Goal: Navigation & Orientation: Find specific page/section

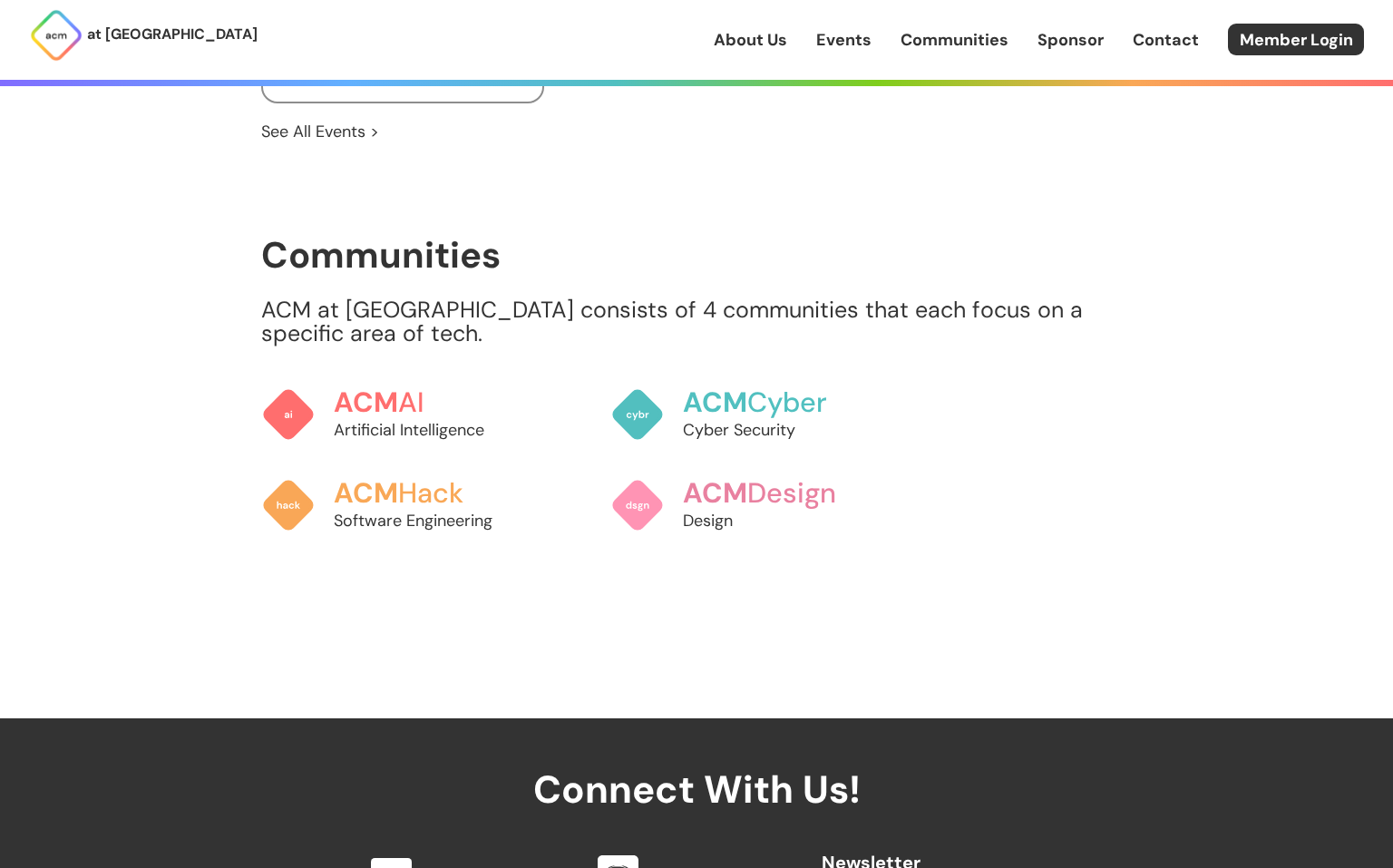
scroll to position [1575, 0]
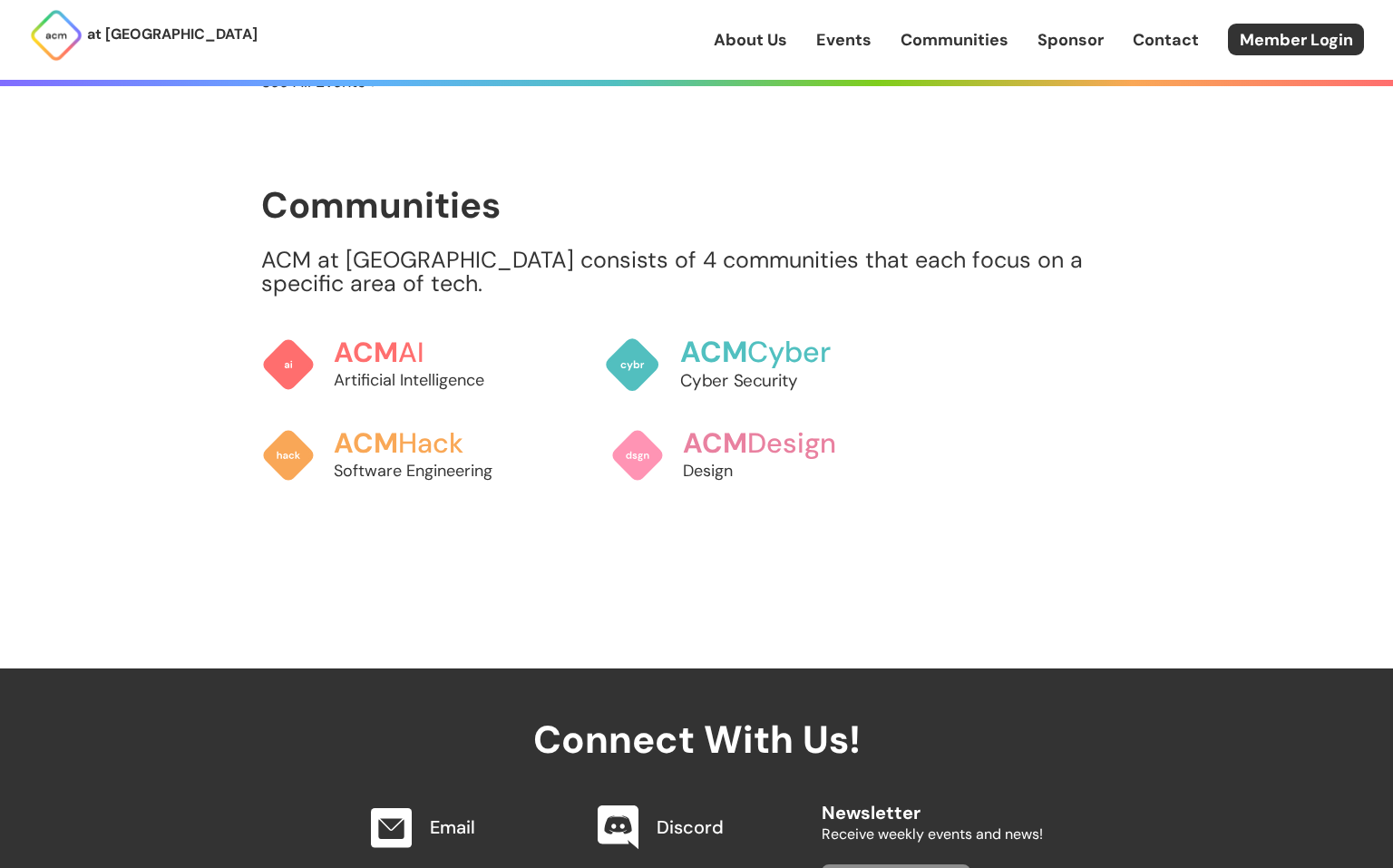
click at [653, 351] on img at bounding box center [633, 364] width 57 height 57
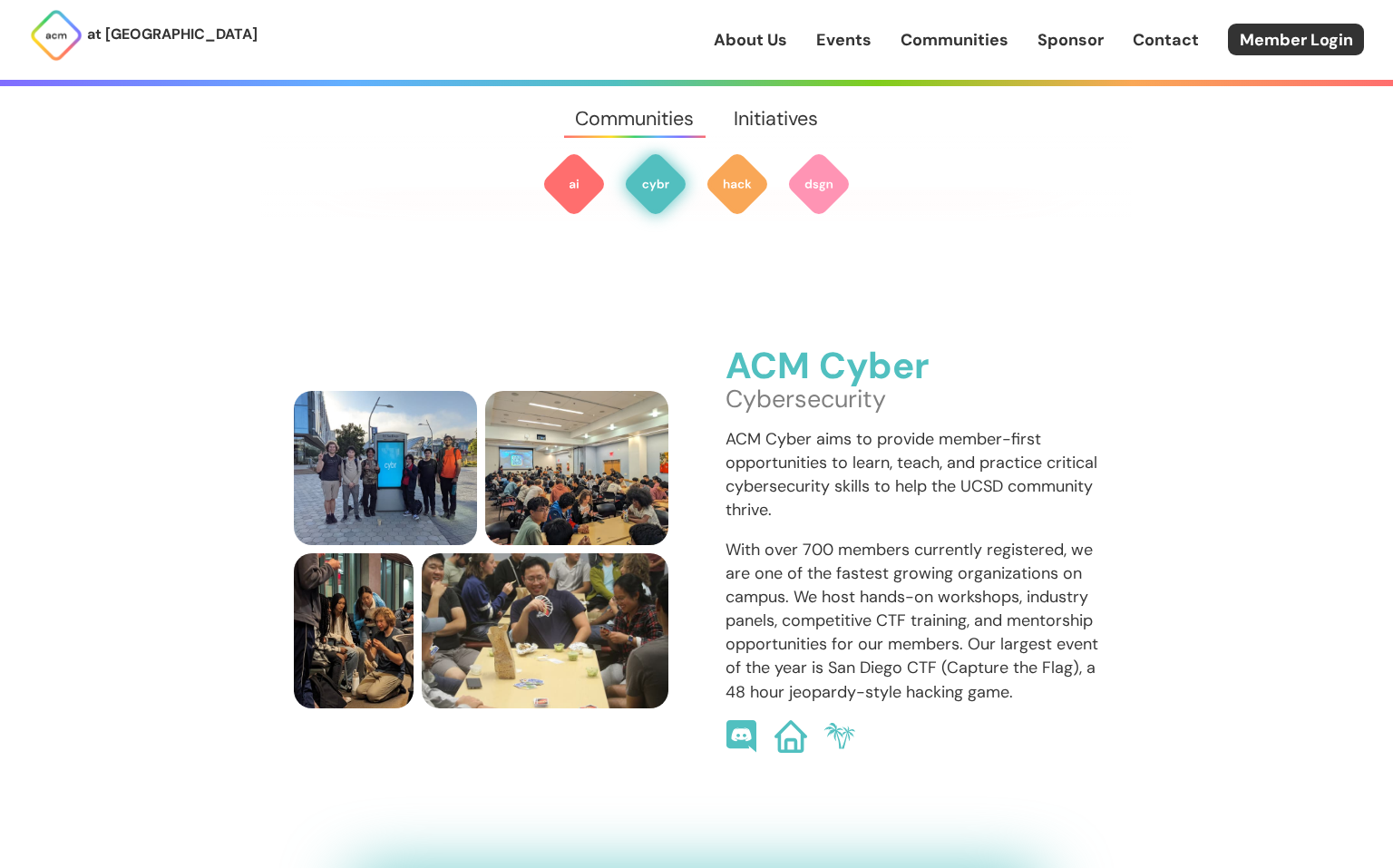
scroll to position [1322, 0]
click at [647, 822] on div "ACM Cyber Cybersecurity ACM Cyber aims to provide member-first opportunities to…" at bounding box center [696, 500] width 871 height 782
click at [660, 203] on img at bounding box center [656, 183] width 66 height 66
click at [732, 34] on link "About Us" at bounding box center [750, 40] width 73 height 24
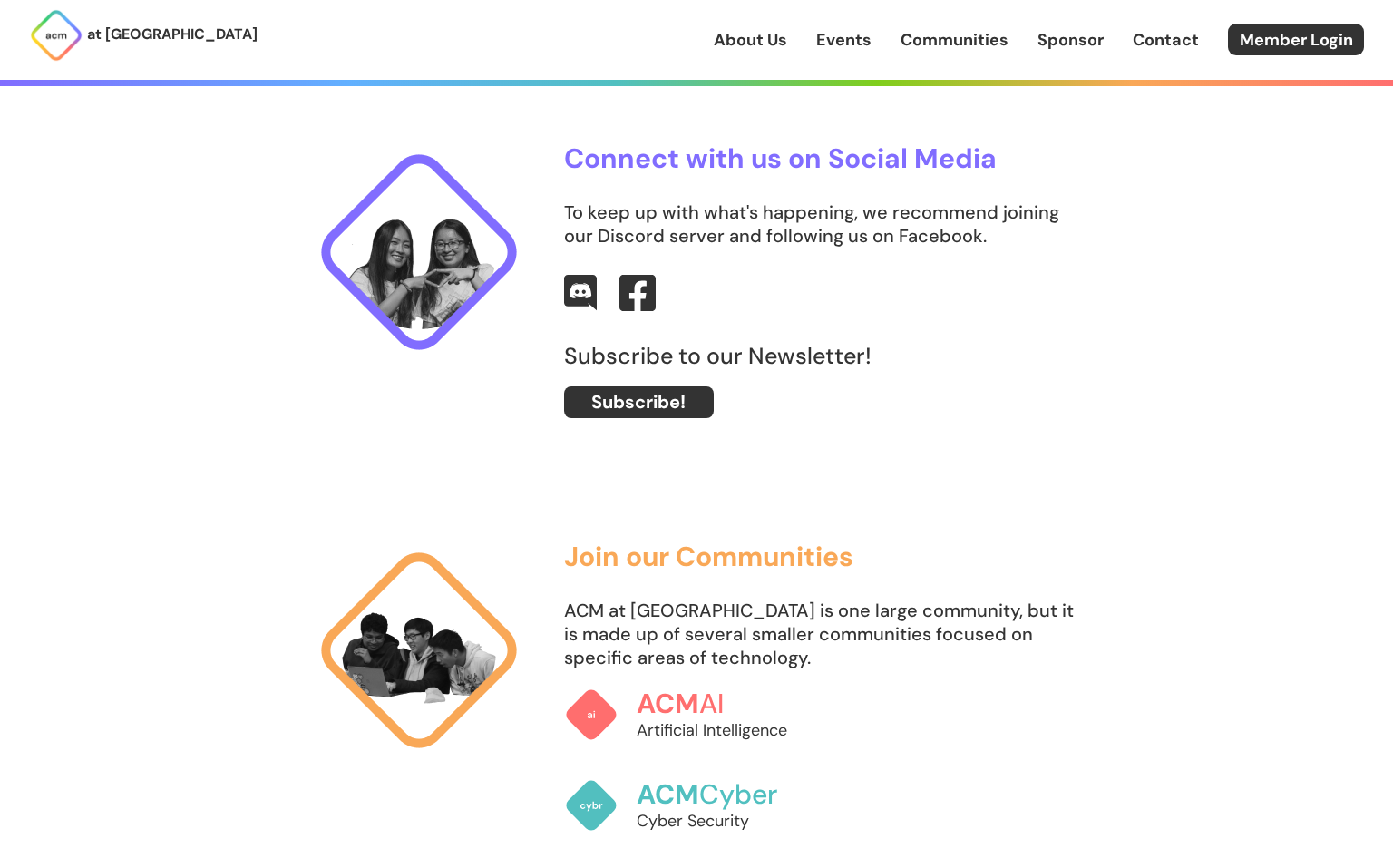
scroll to position [896, 0]
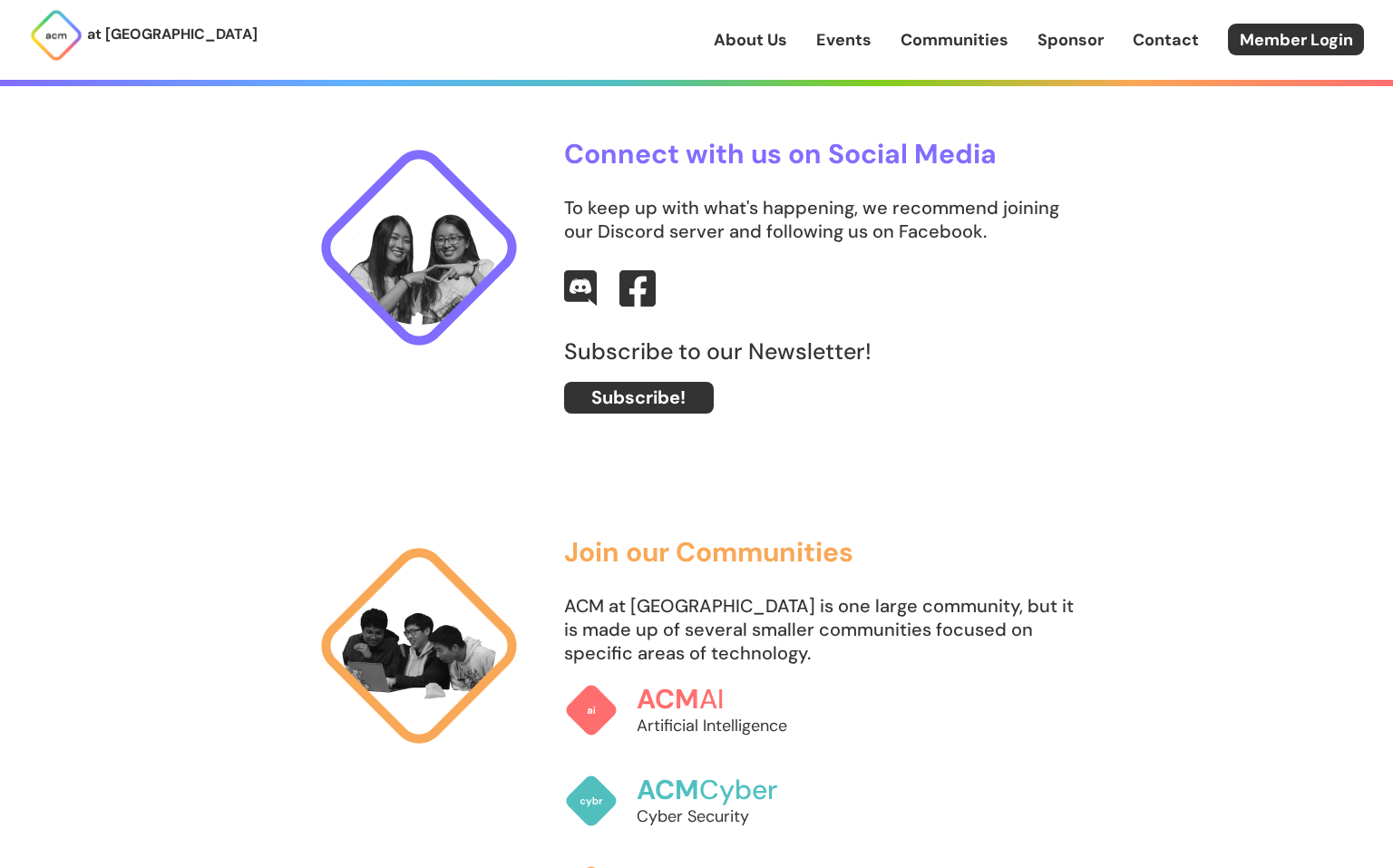
click at [842, 47] on link "Events" at bounding box center [844, 40] width 55 height 24
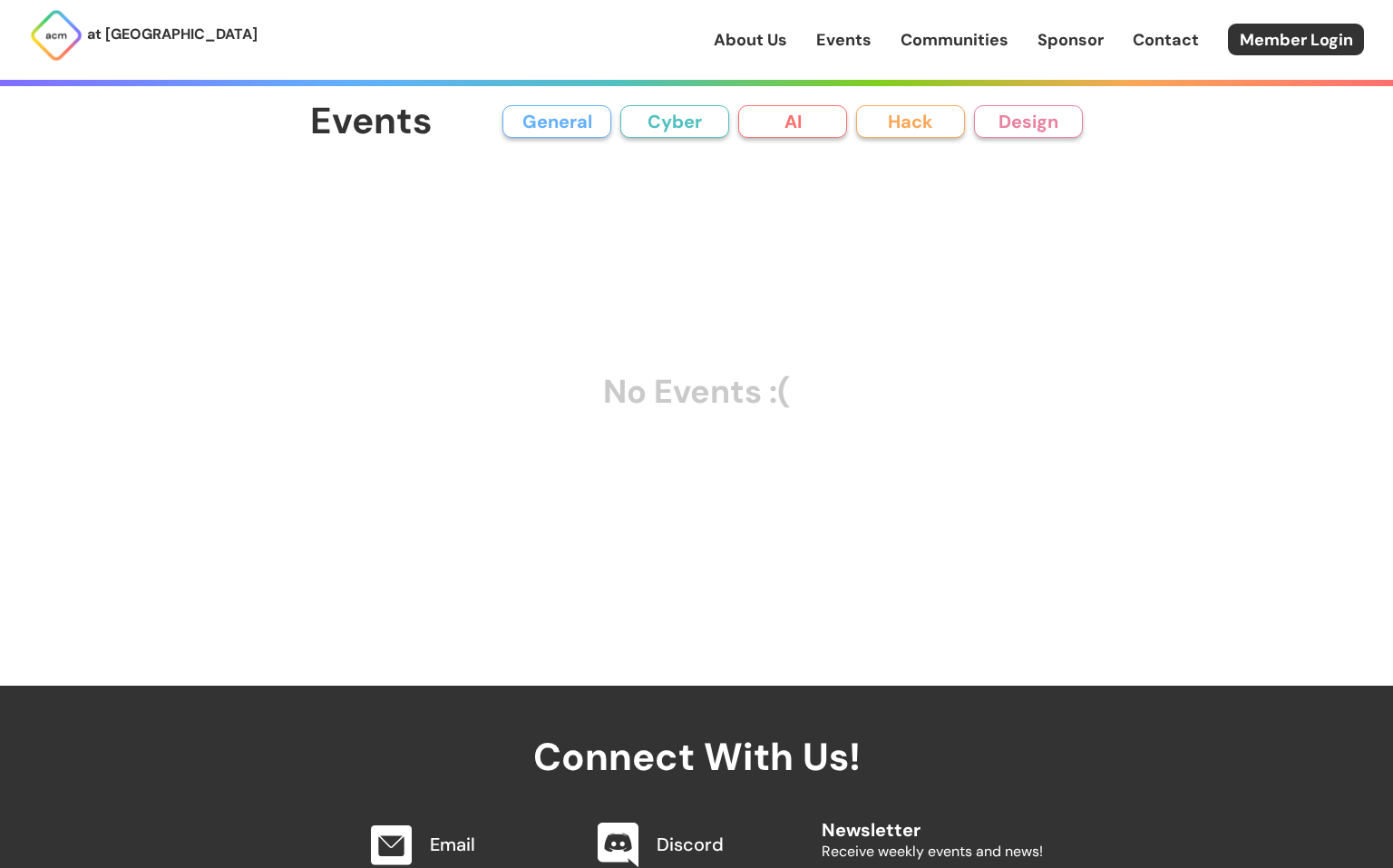
click at [925, 37] on link "Communities" at bounding box center [955, 40] width 108 height 24
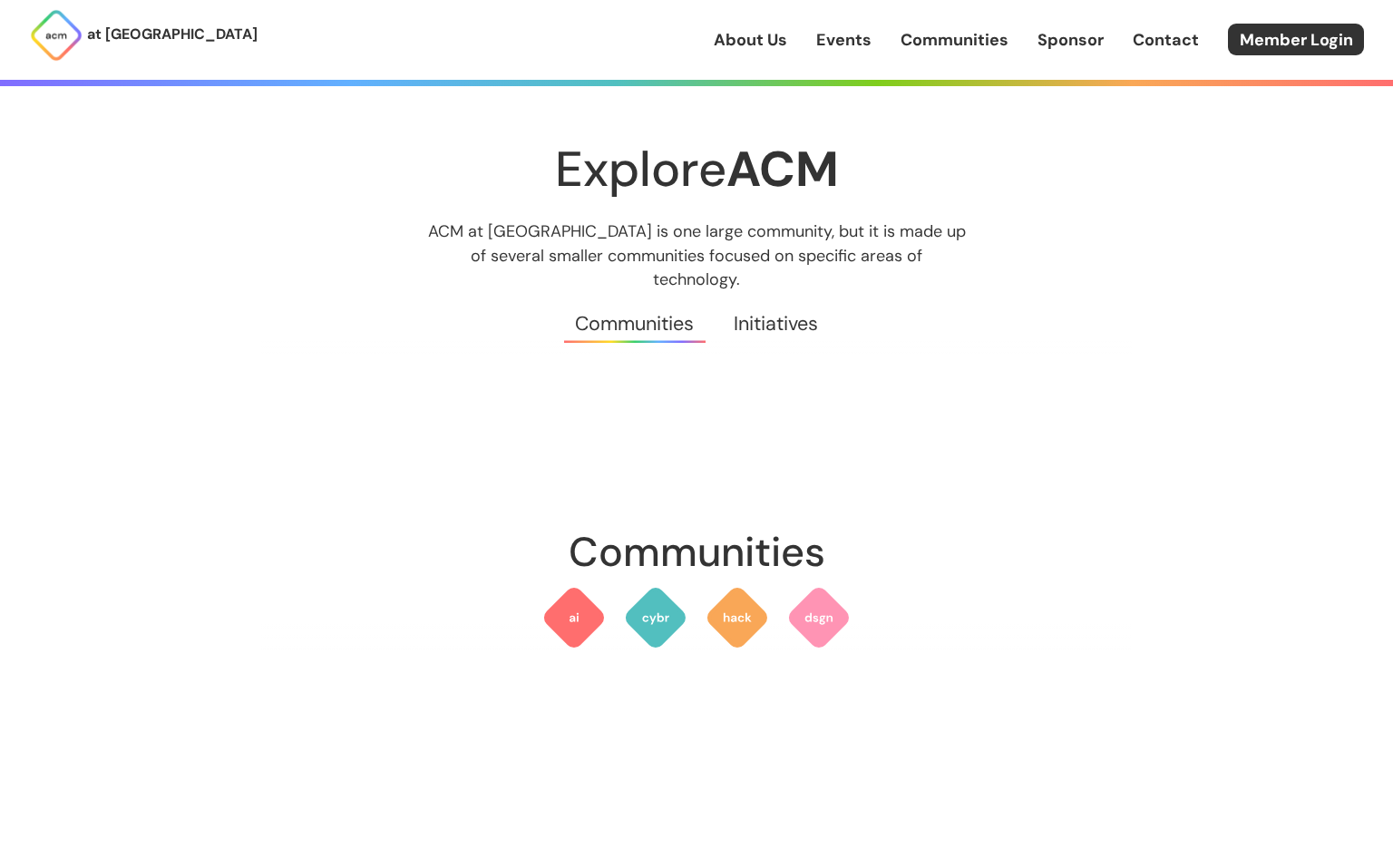
click at [844, 36] on link "Events" at bounding box center [844, 40] width 55 height 24
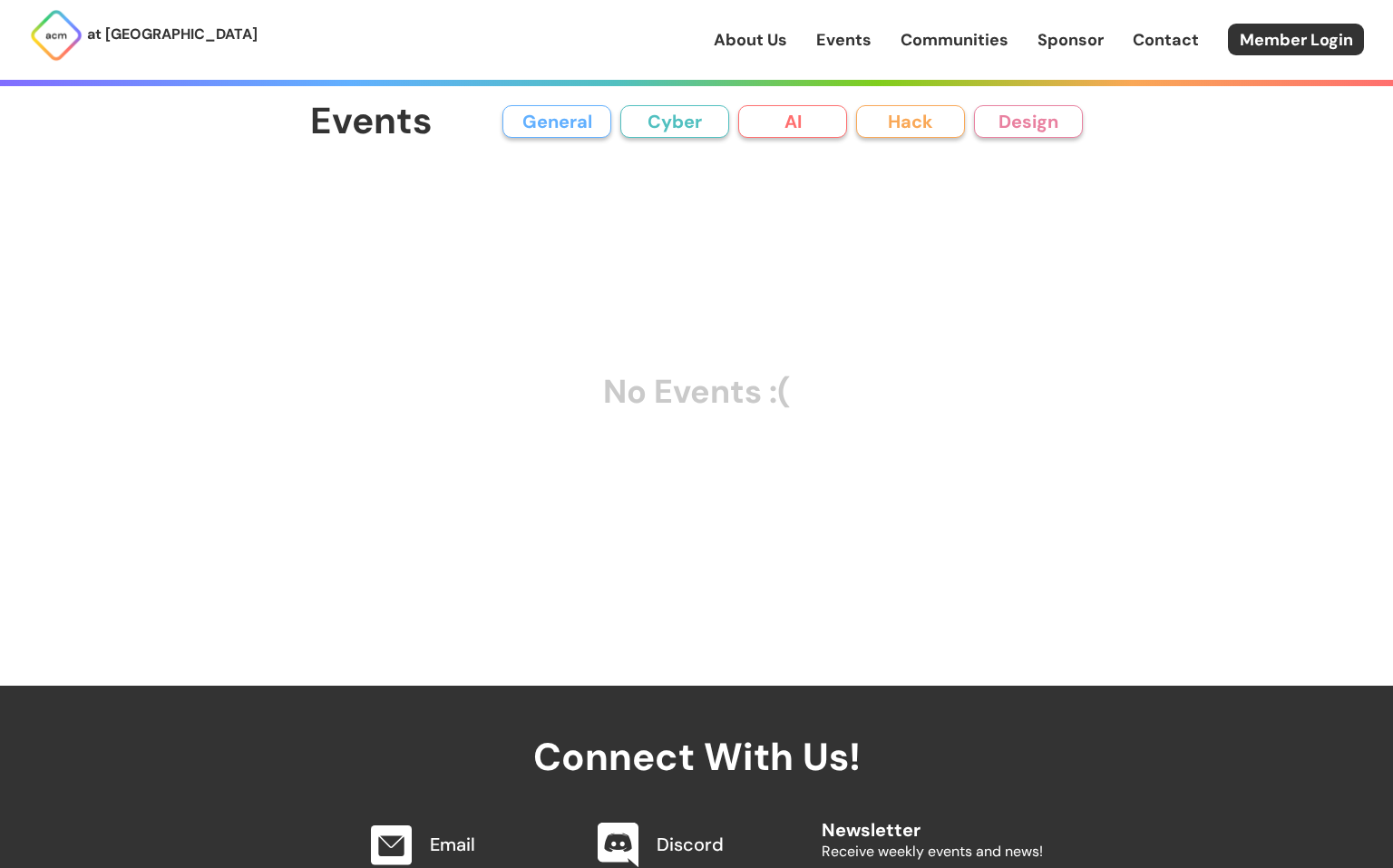
click at [687, 119] on button "Cyber" at bounding box center [675, 122] width 109 height 32
click at [772, 123] on button "AI" at bounding box center [792, 122] width 109 height 32
click at [881, 117] on button "Hack" at bounding box center [910, 122] width 109 height 32
click at [1016, 128] on button "Design" at bounding box center [1028, 122] width 109 height 32
click at [938, 48] on link "Communities" at bounding box center [955, 40] width 108 height 24
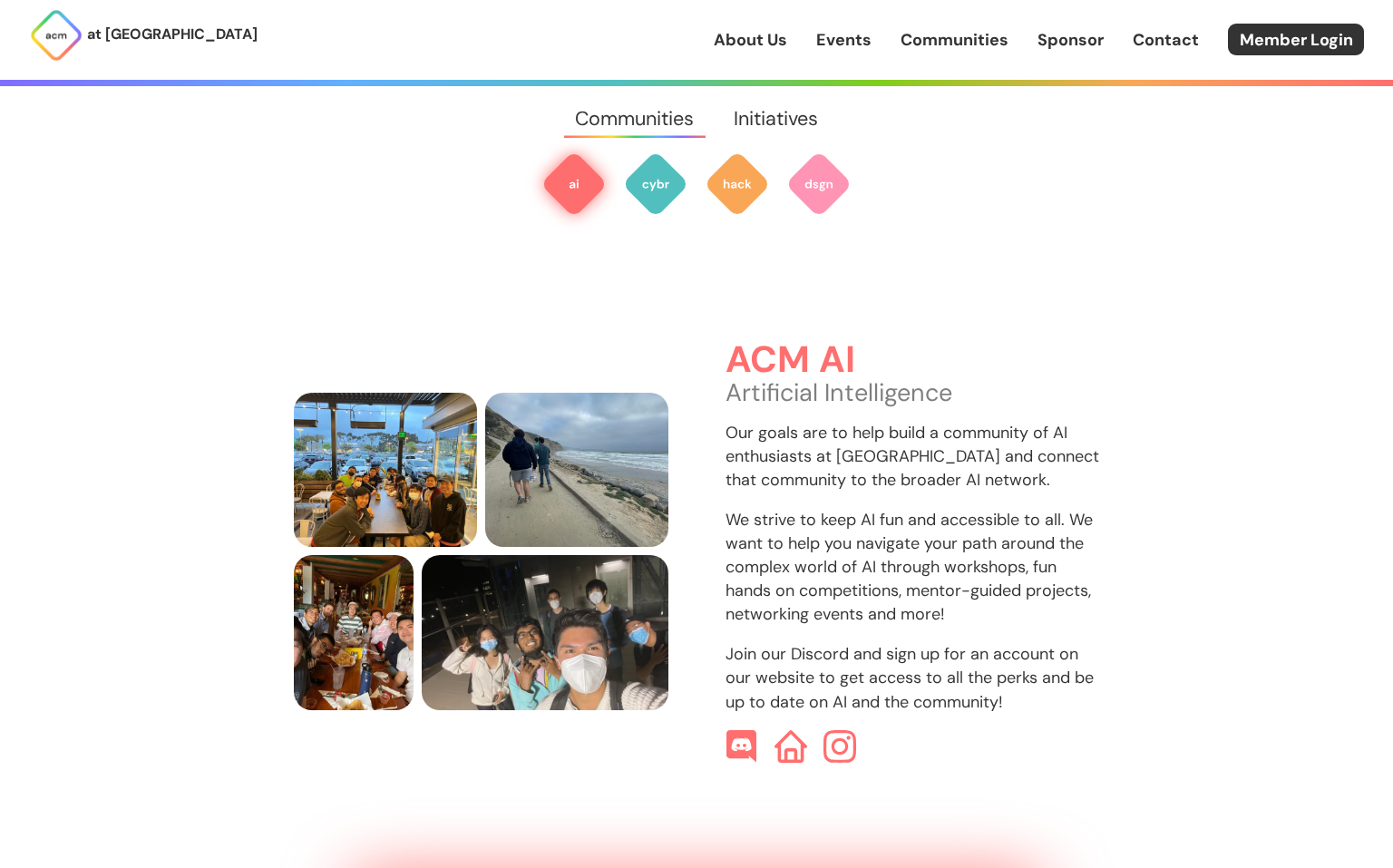
scroll to position [540, 0]
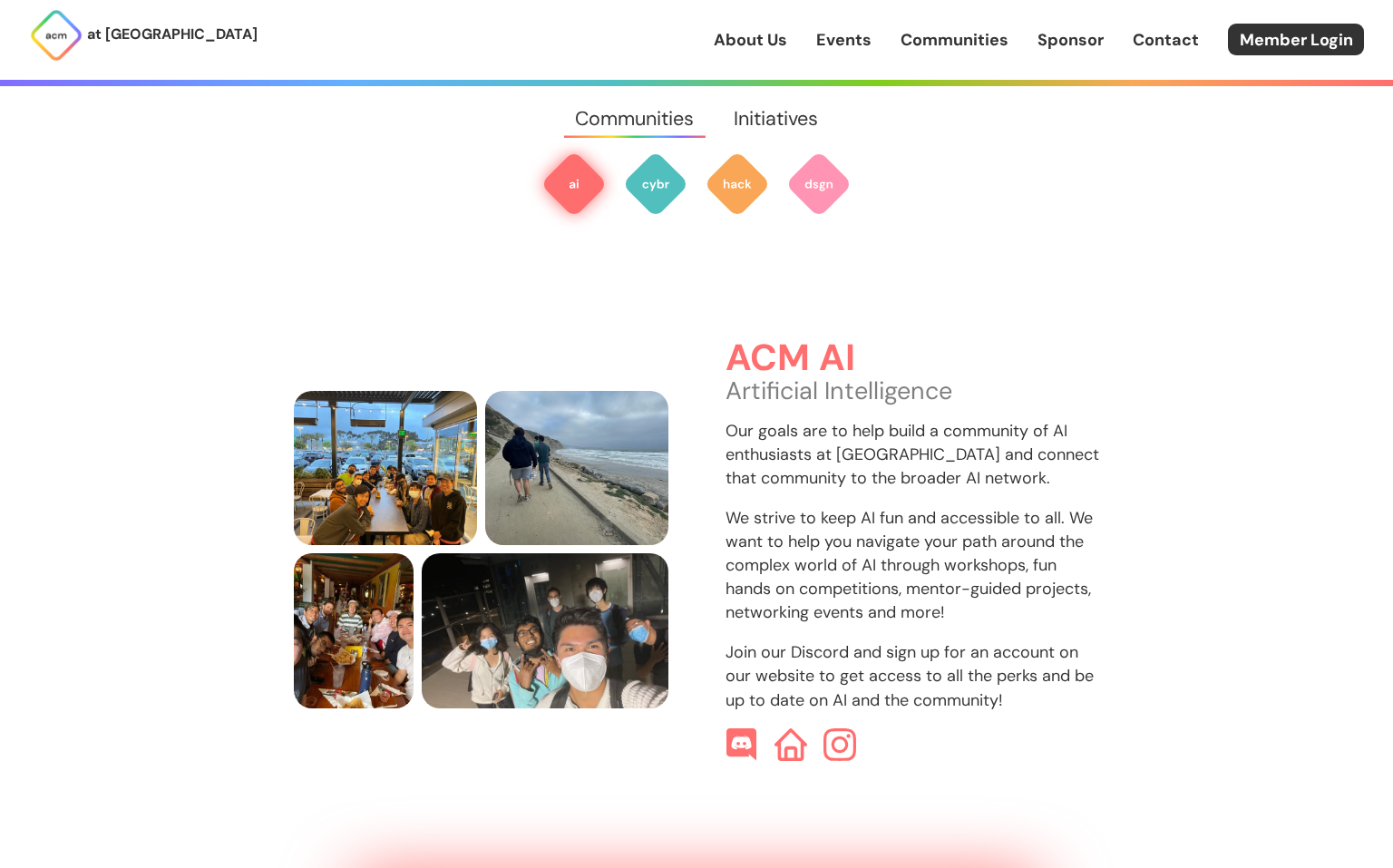
click at [1038, 64] on div "at [GEOGRAPHIC_DATA] About Us Events Communities Sponsor Contact Member Login" at bounding box center [696, 40] width 1393 height 80
click at [1056, 40] on link "Sponsor" at bounding box center [1071, 40] width 67 height 24
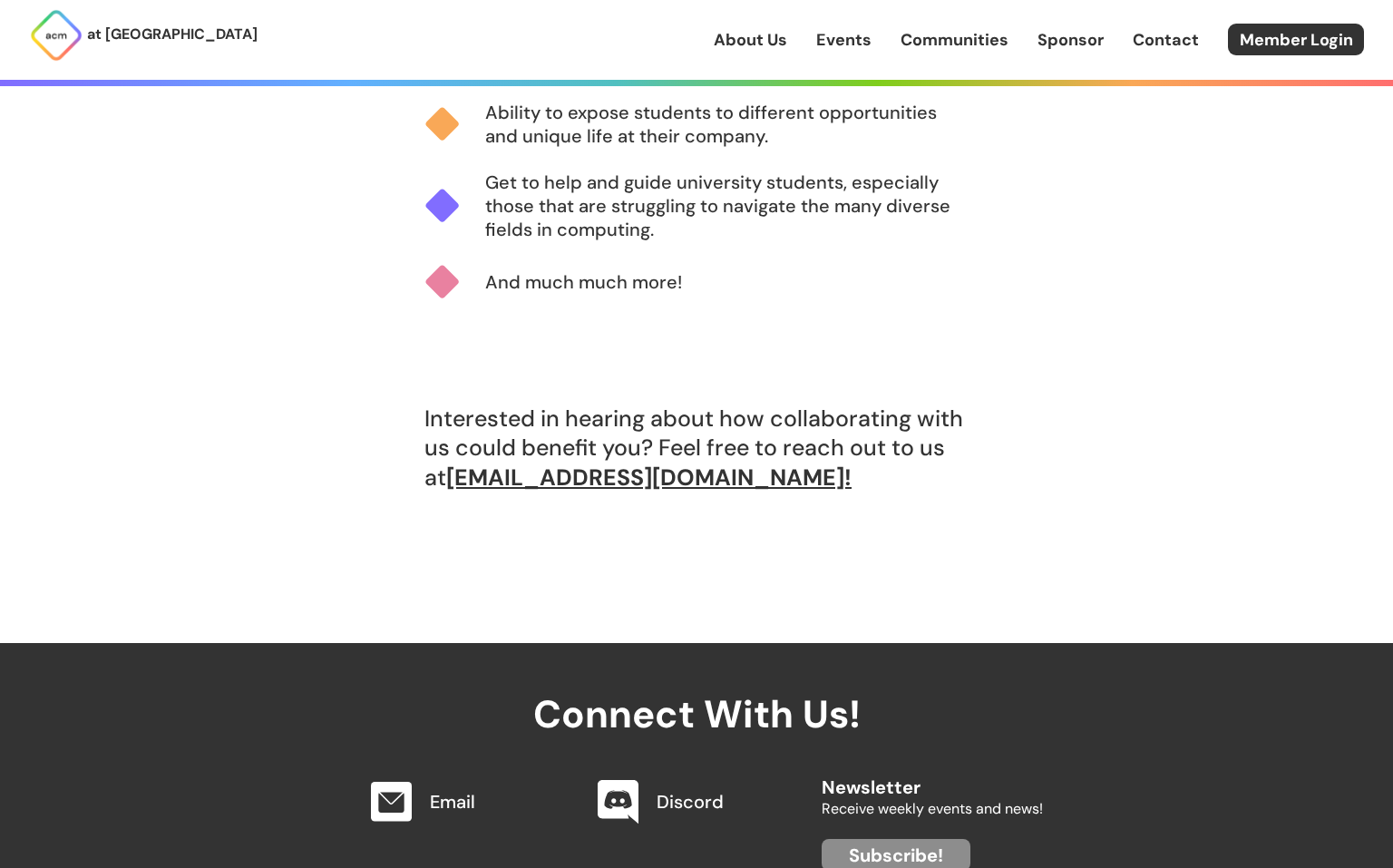
scroll to position [1727, 0]
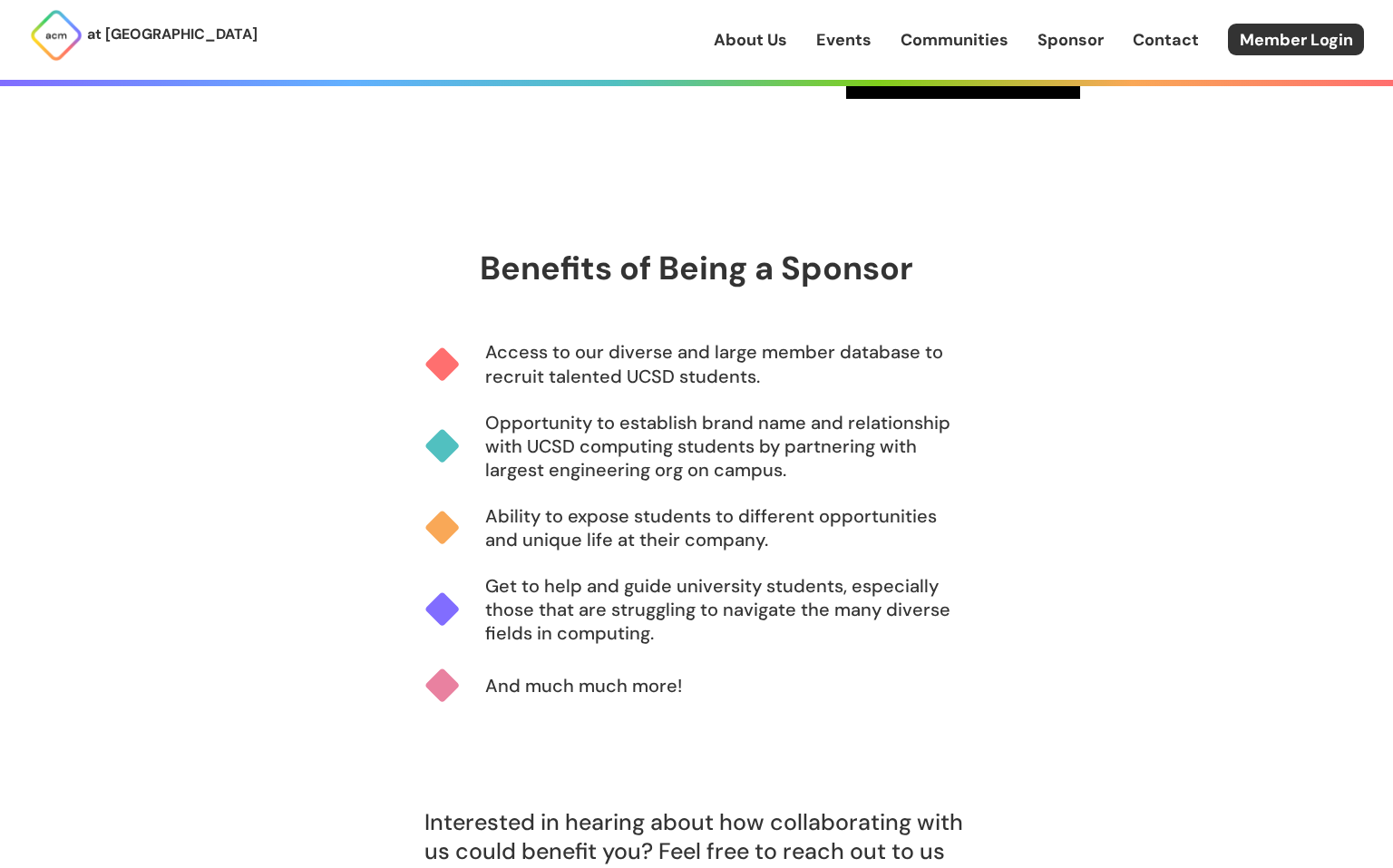
click at [1143, 42] on link "Contact" at bounding box center [1166, 40] width 67 height 24
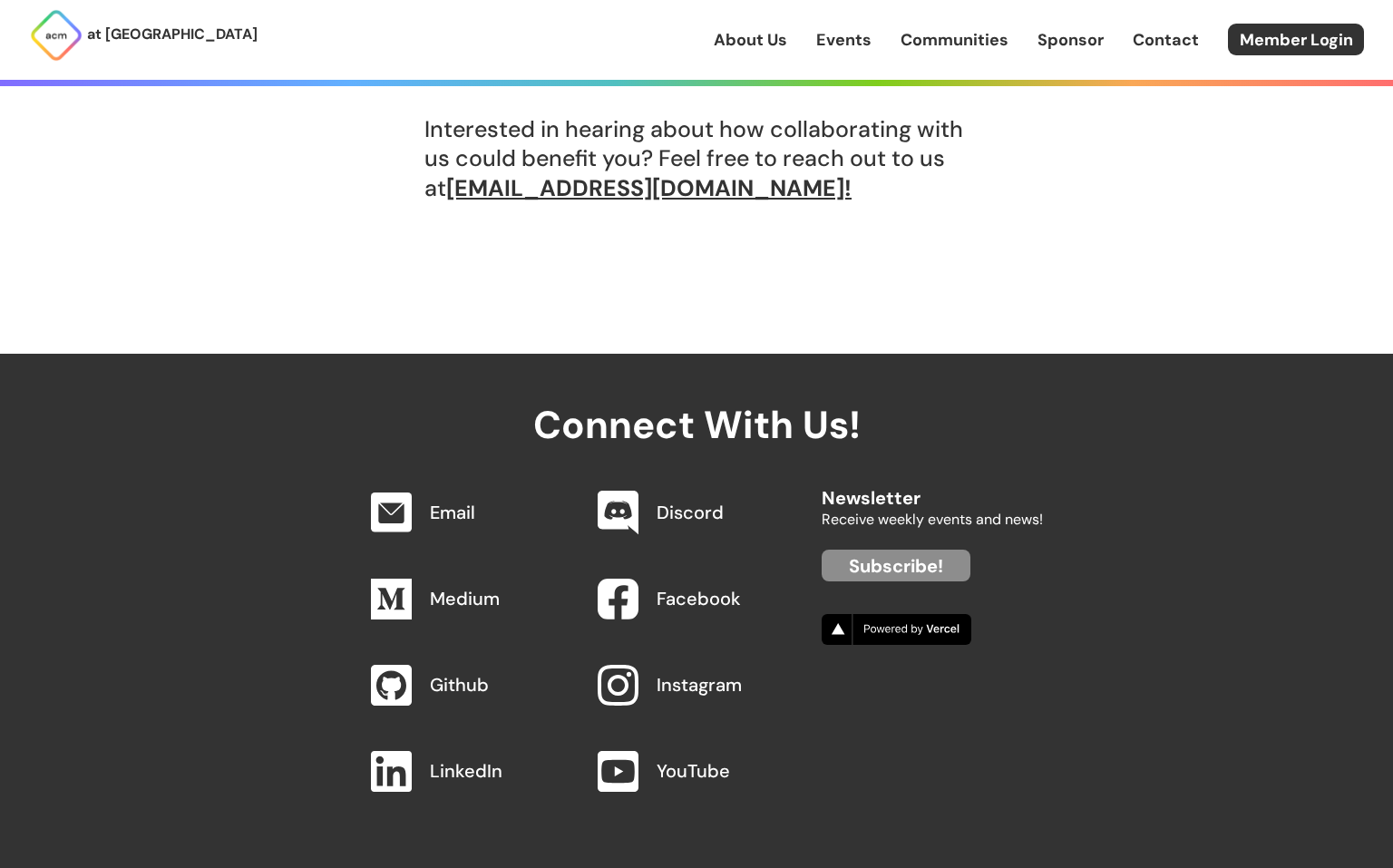
scroll to position [1753, 0]
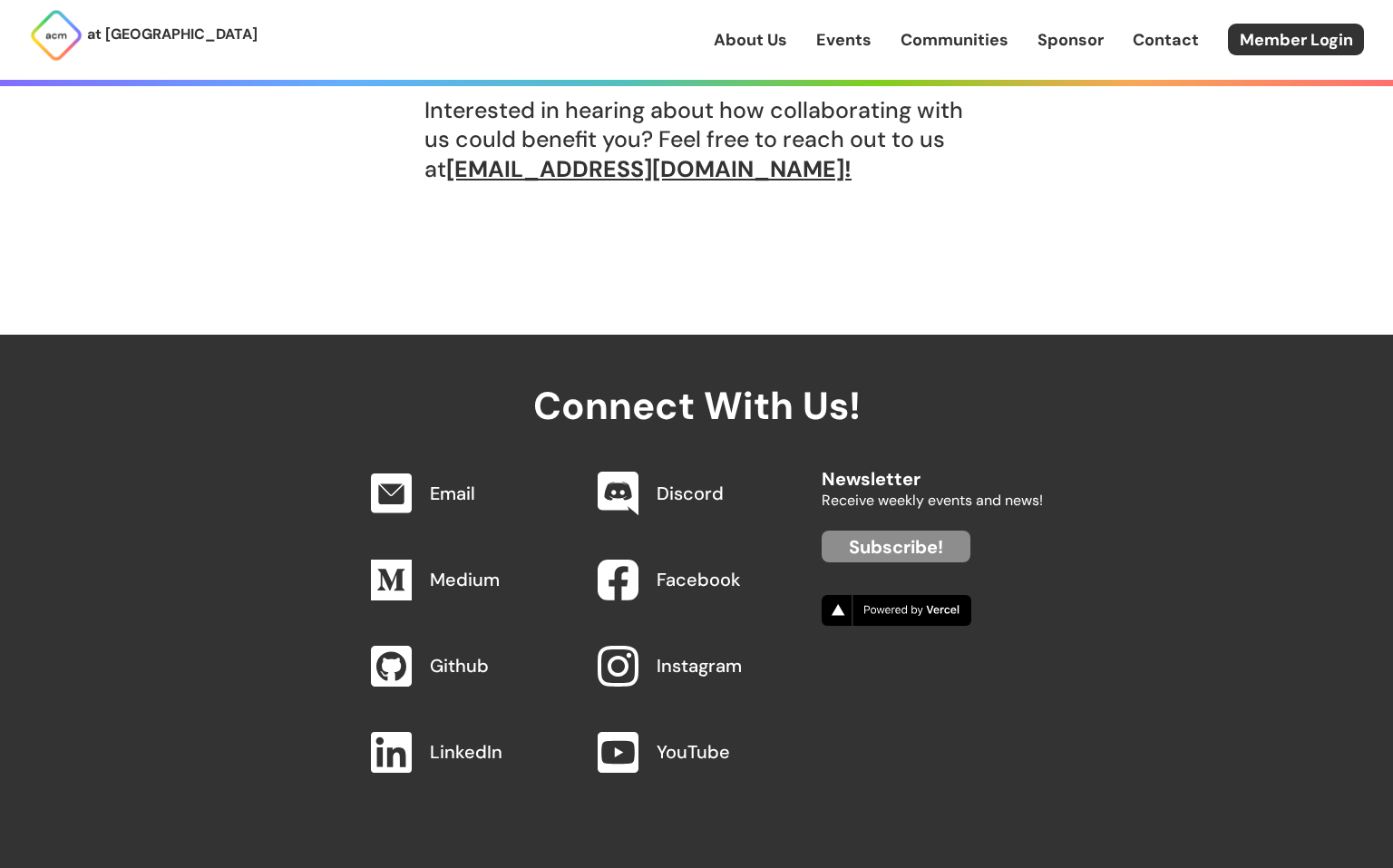
click at [761, 51] on div "About Us Events Communities Sponsor Contact Member Login" at bounding box center [1053, 39] width 679 height 31
click at [762, 41] on link "About Us" at bounding box center [750, 40] width 73 height 24
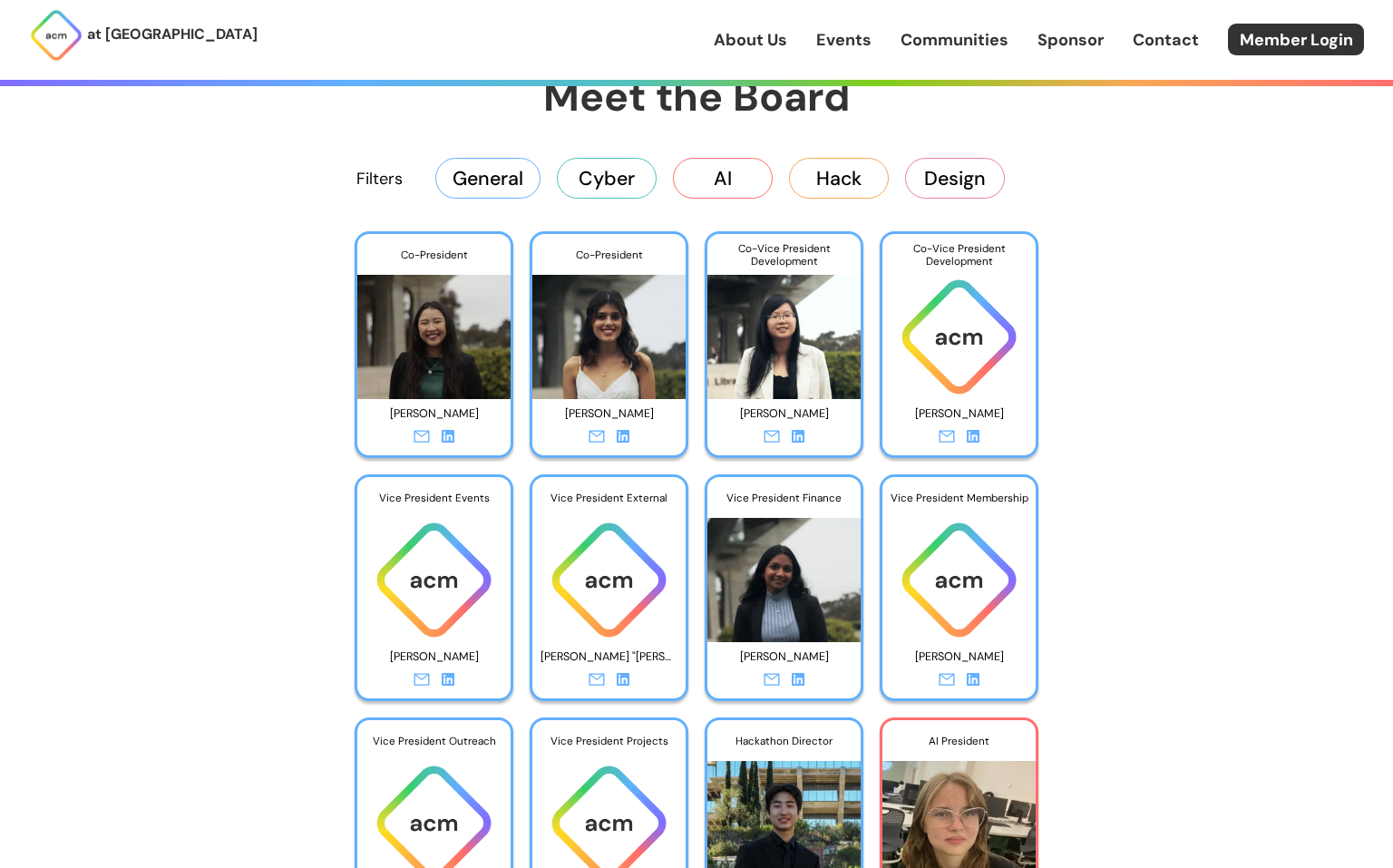
scroll to position [2961, 0]
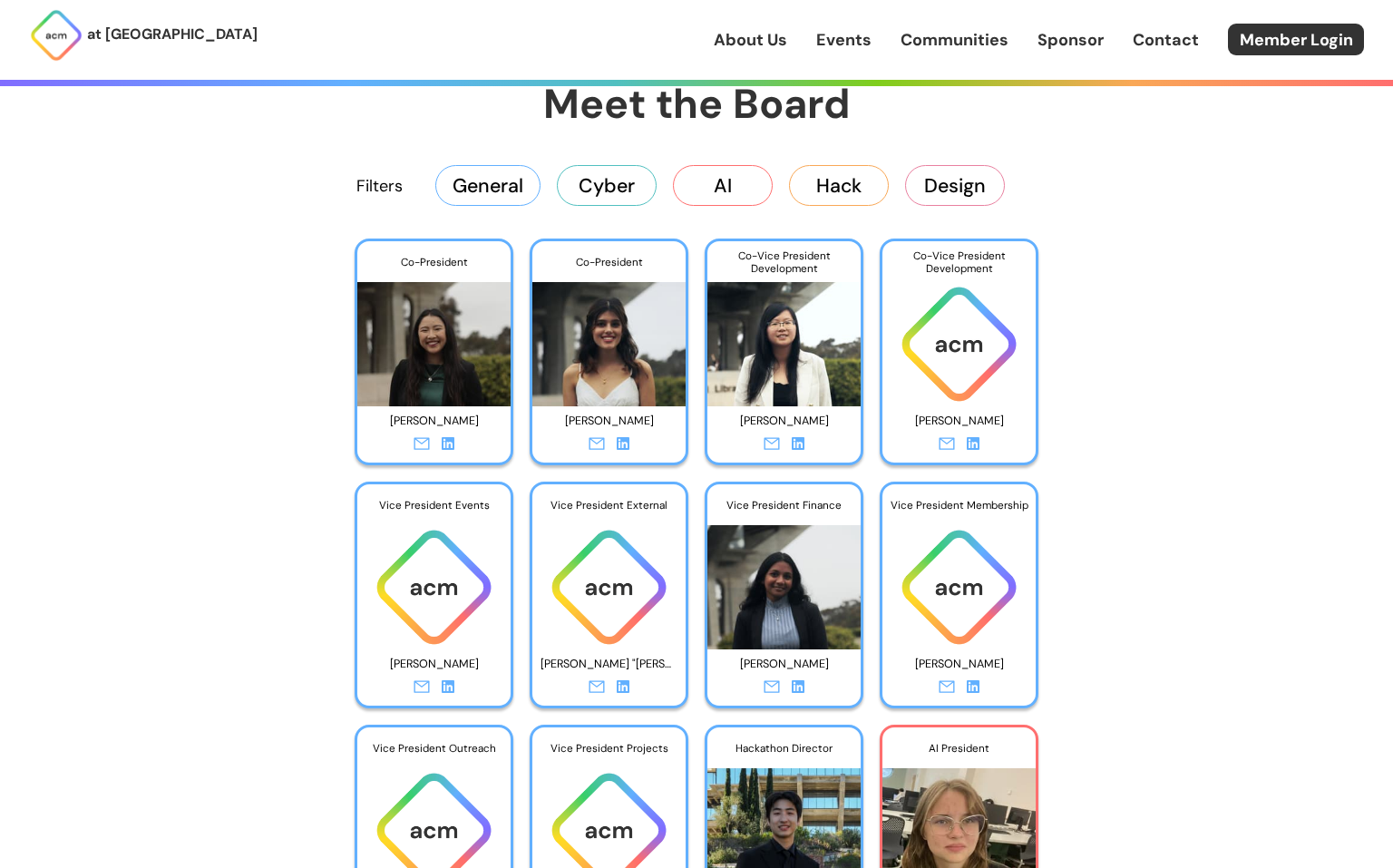
click at [631, 189] on button "Cyber" at bounding box center [606, 185] width 100 height 40
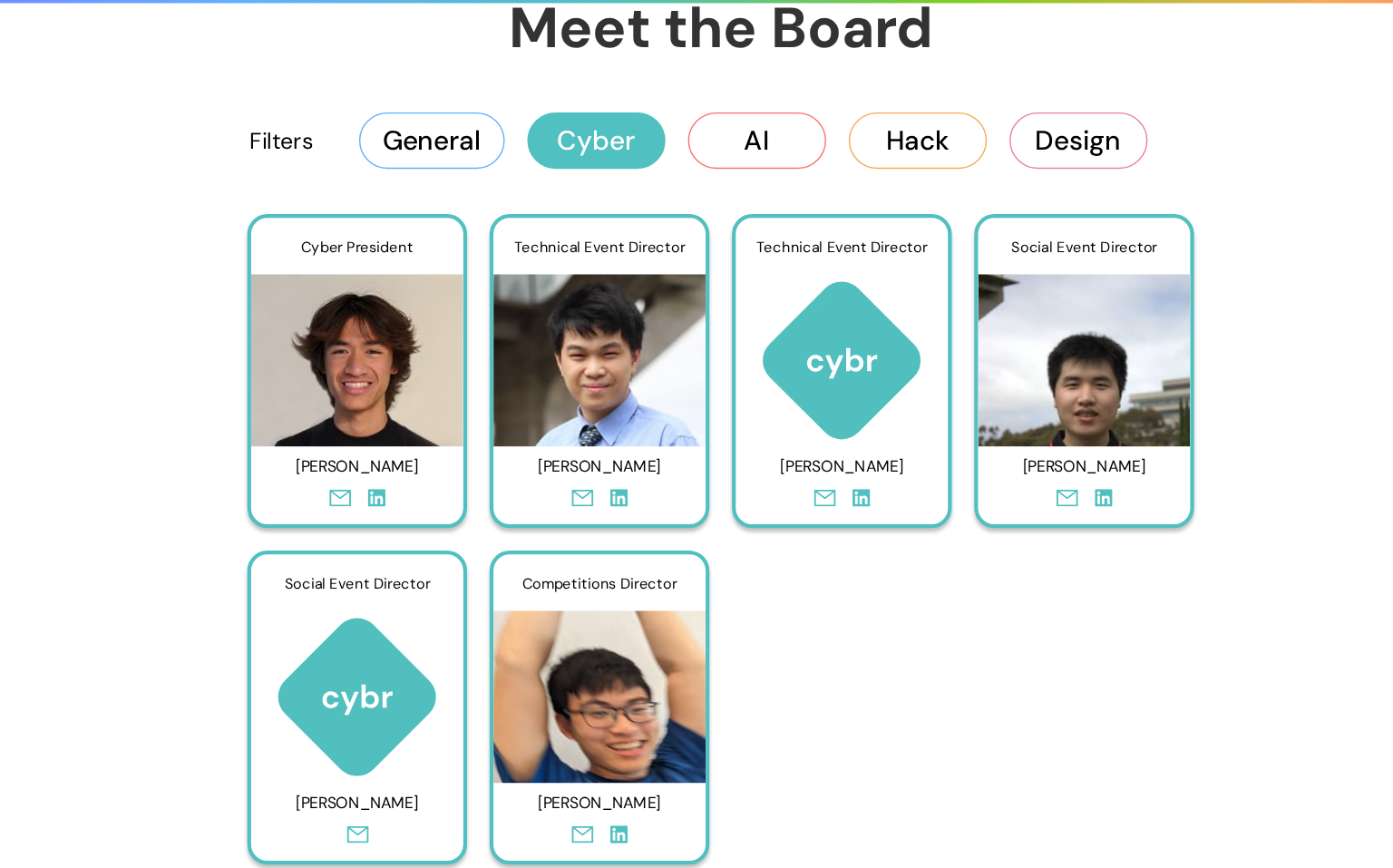
click at [611, 191] on button "Cyber" at bounding box center [606, 185] width 100 height 40
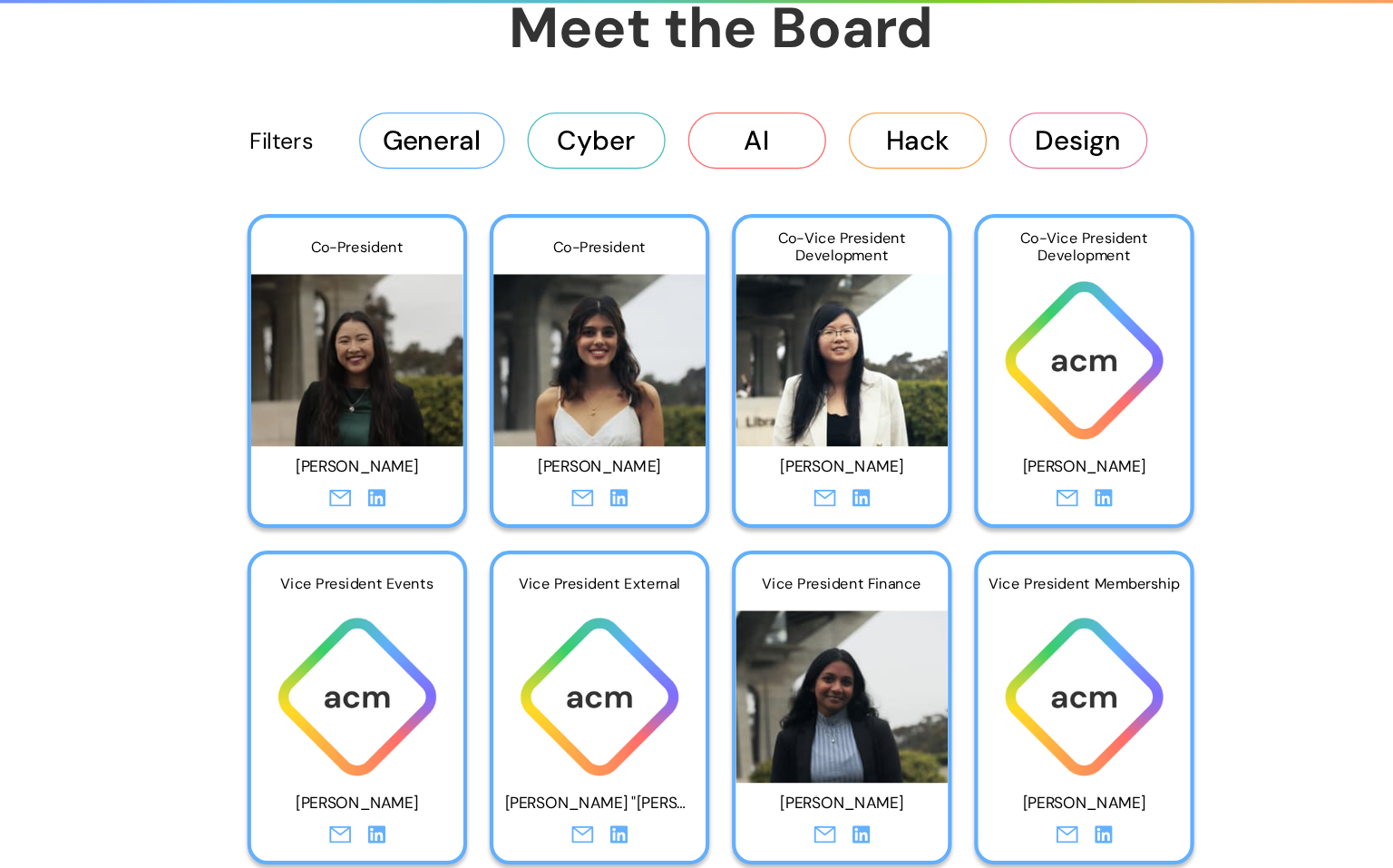
click at [703, 196] on button "AI" at bounding box center [722, 185] width 100 height 40
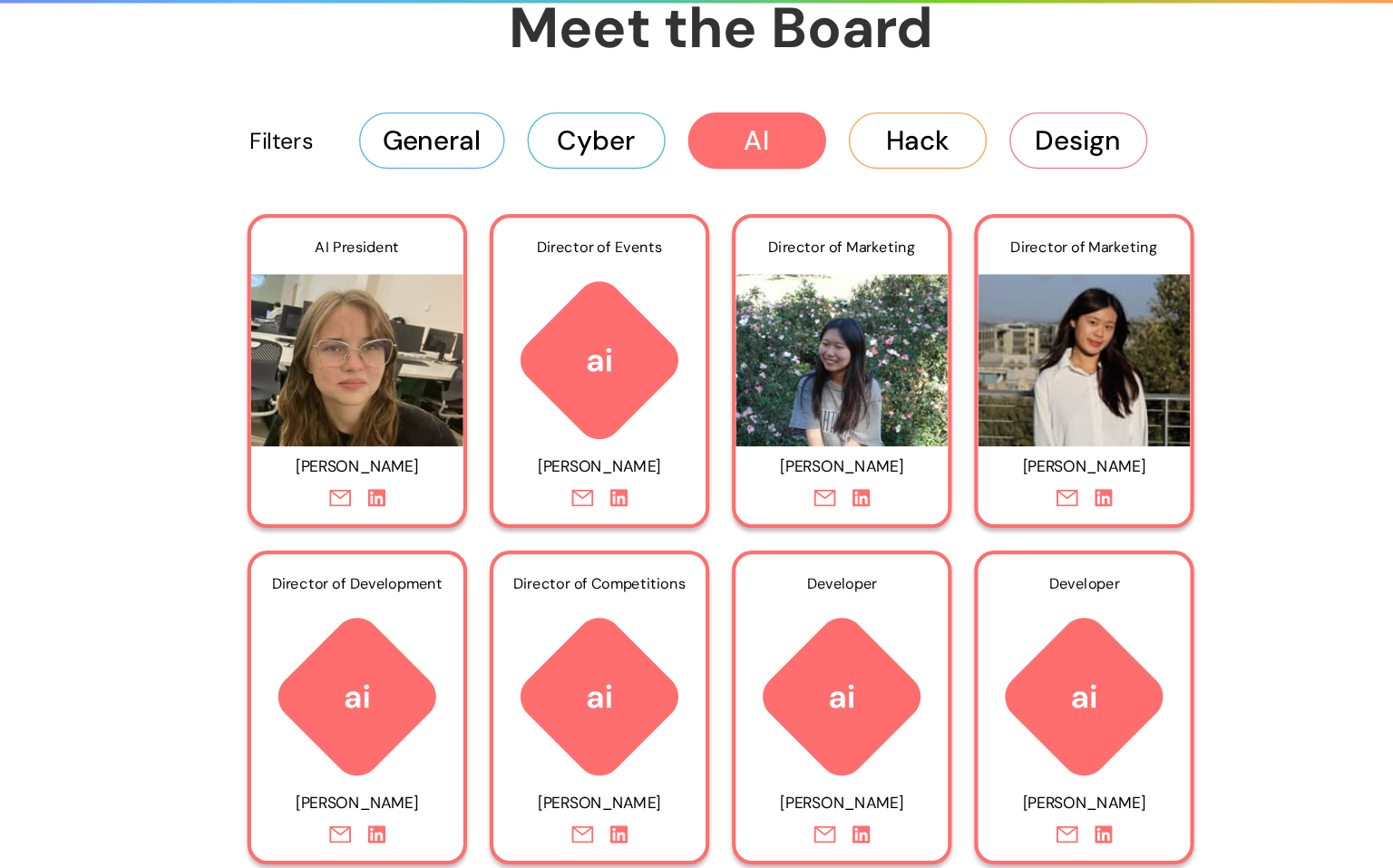
click at [972, 442] on icon at bounding box center [973, 443] width 12 height 12
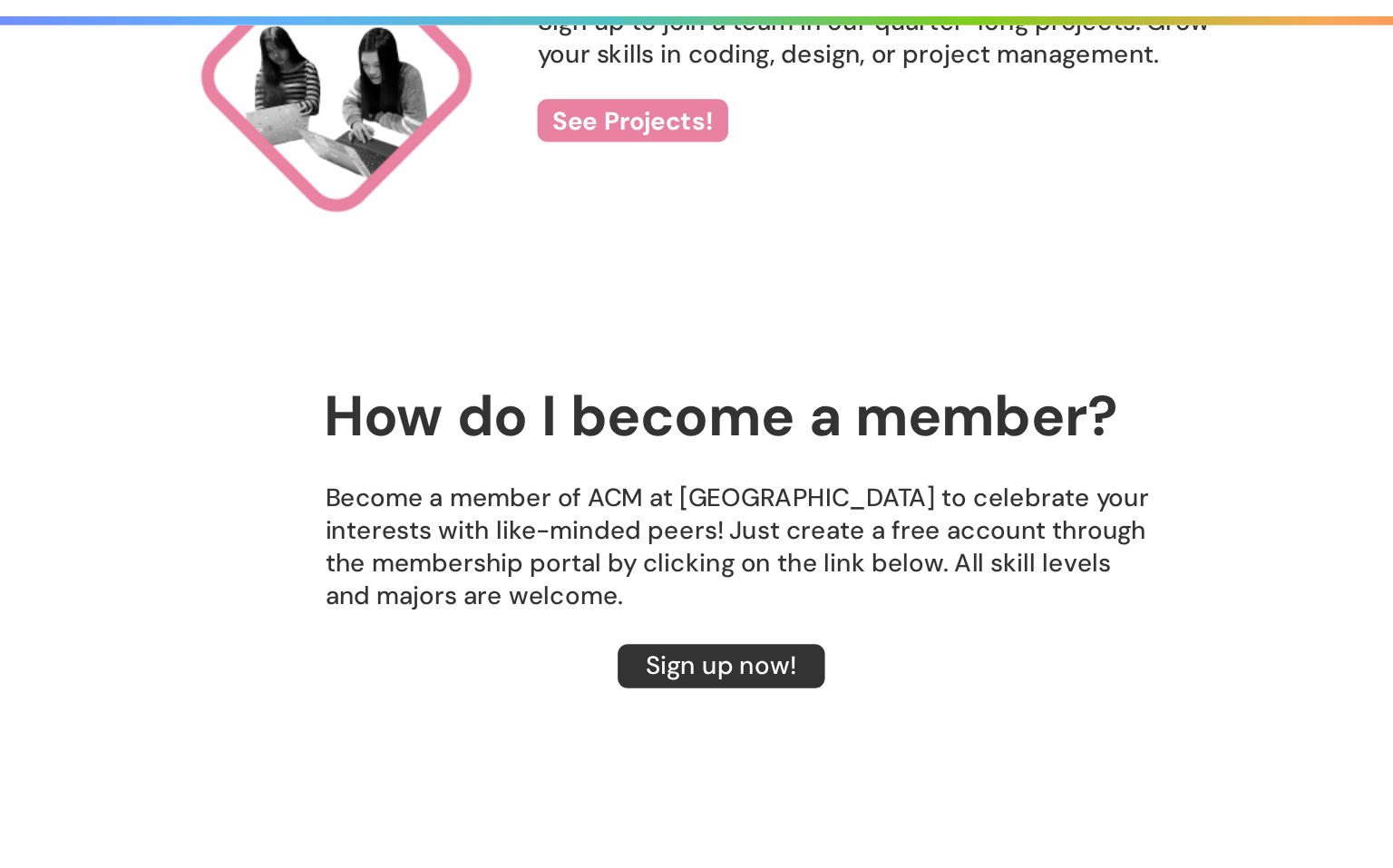
scroll to position [2665, 0]
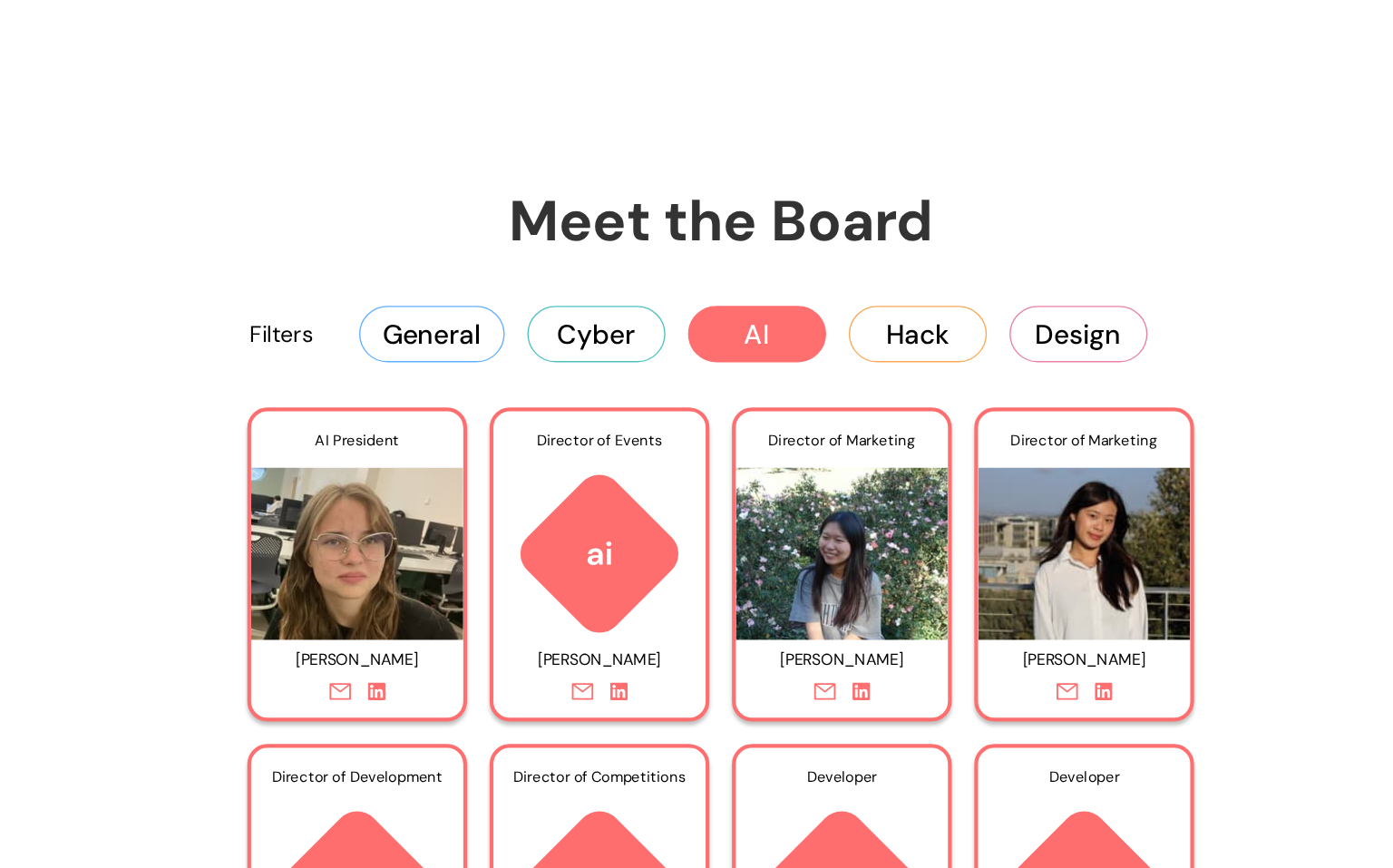
click at [920, 492] on button "Design" at bounding box center [955, 481] width 100 height 40
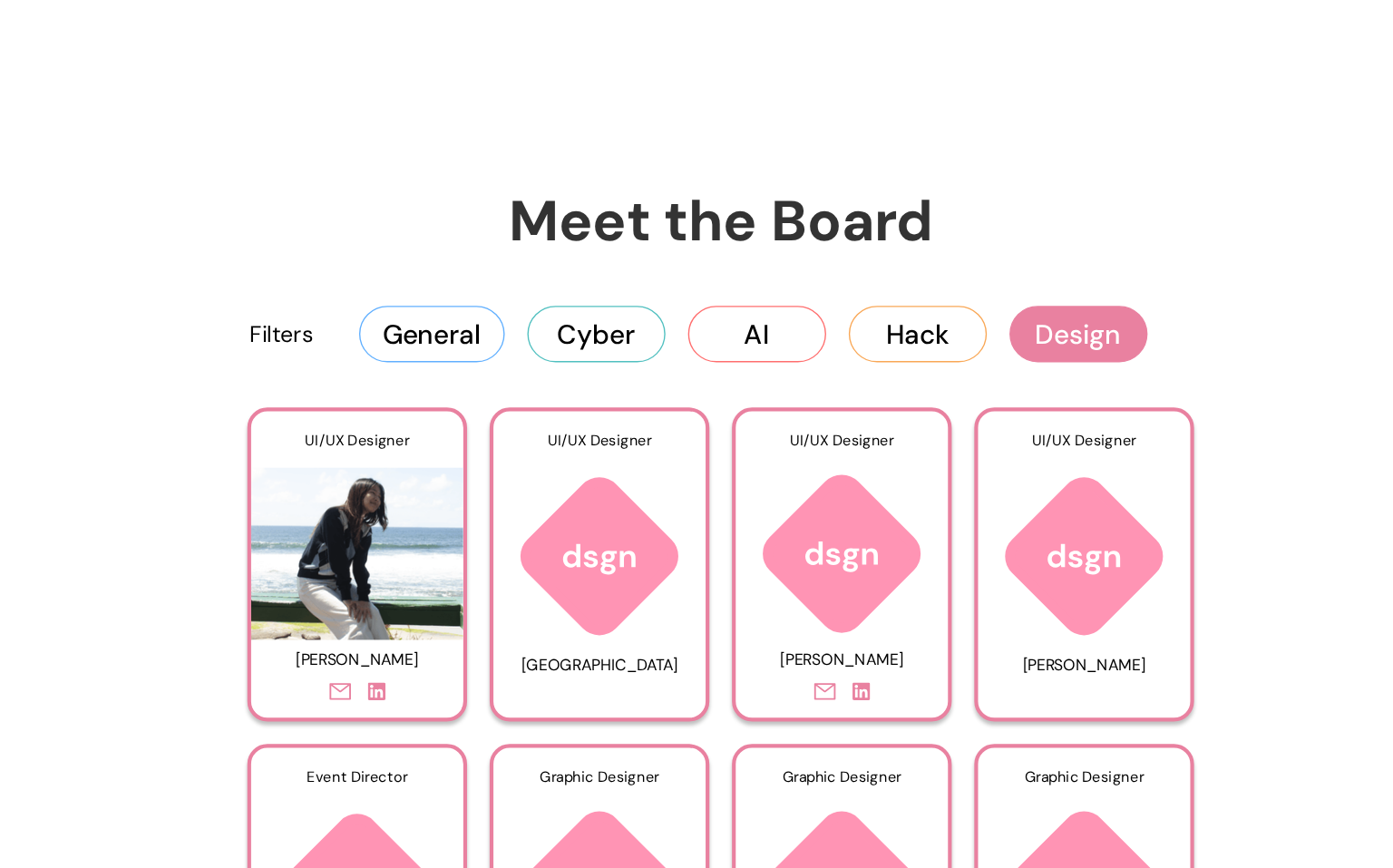
click at [840, 473] on button "Hack" at bounding box center [839, 481] width 100 height 40
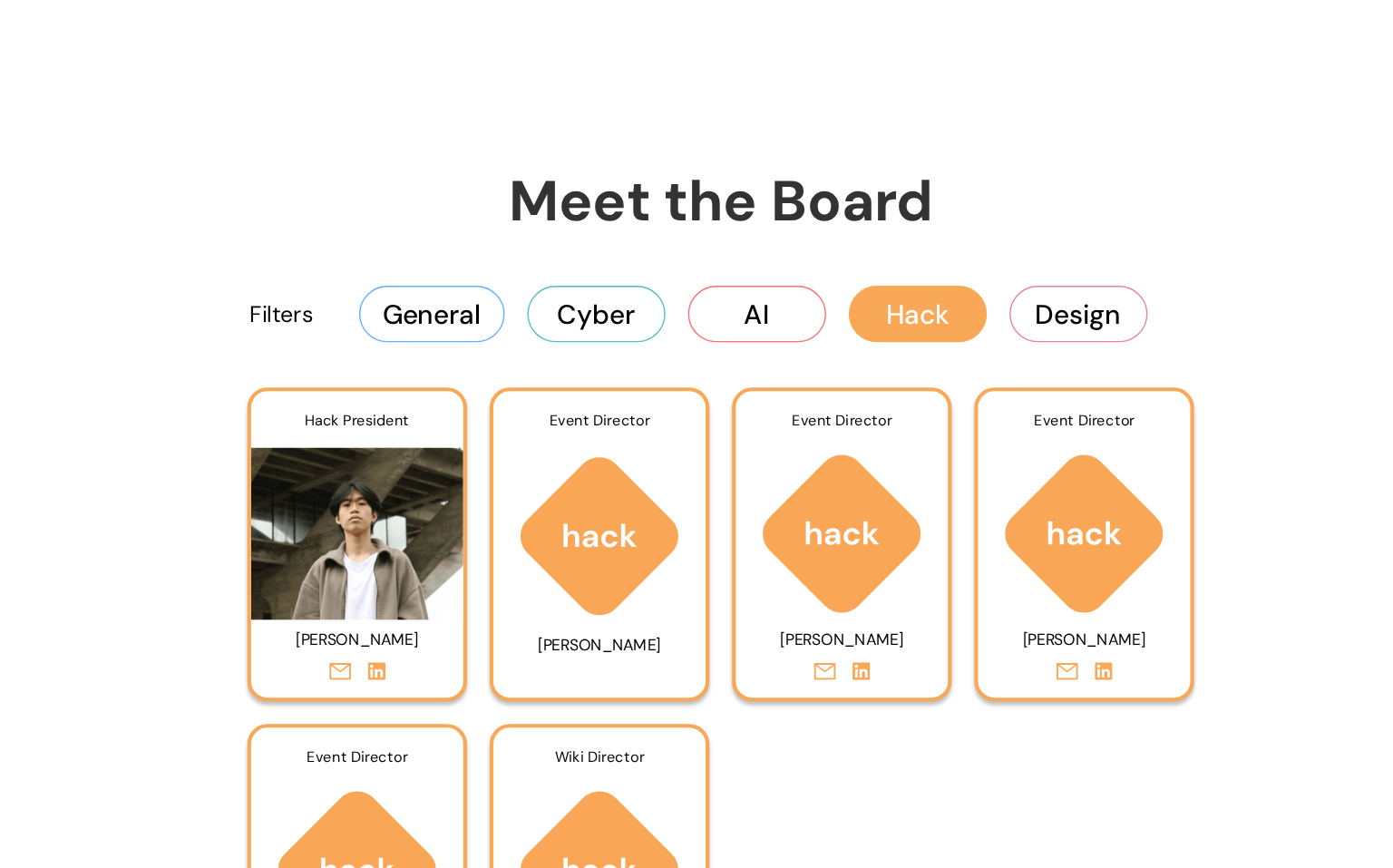
scroll to position [2691, 0]
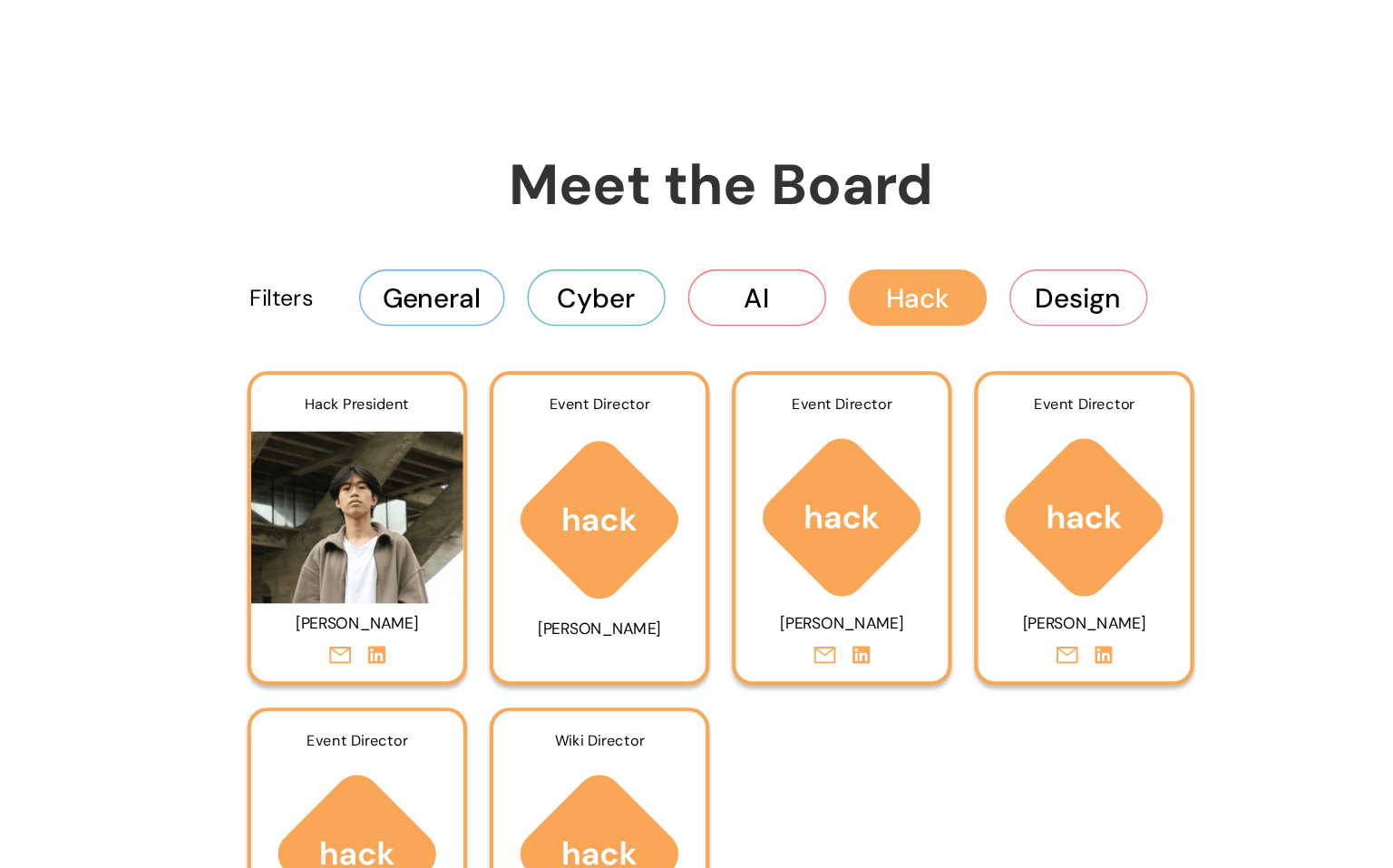
click at [468, 457] on button "General" at bounding box center [487, 455] width 105 height 40
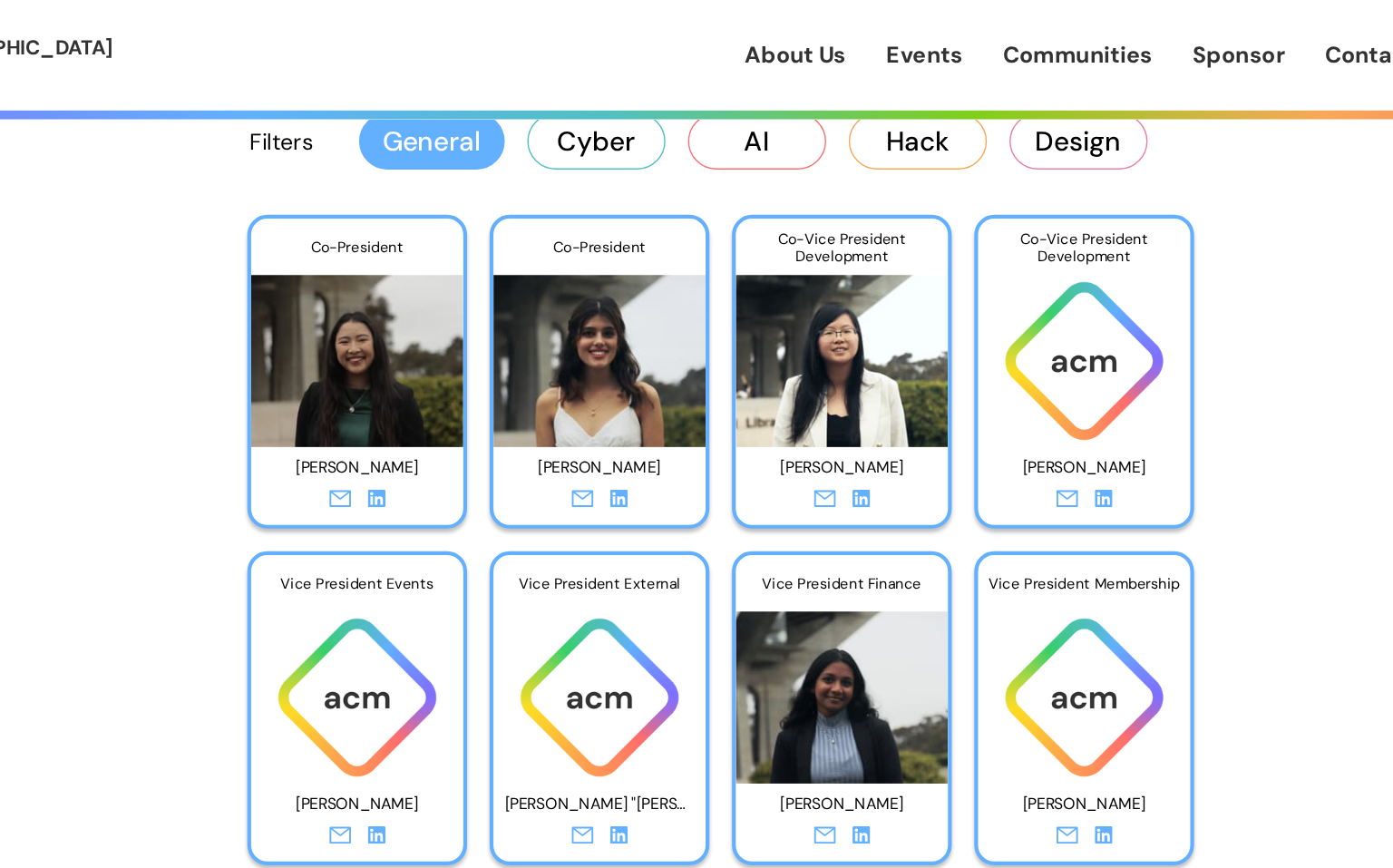
scroll to position [2962, 0]
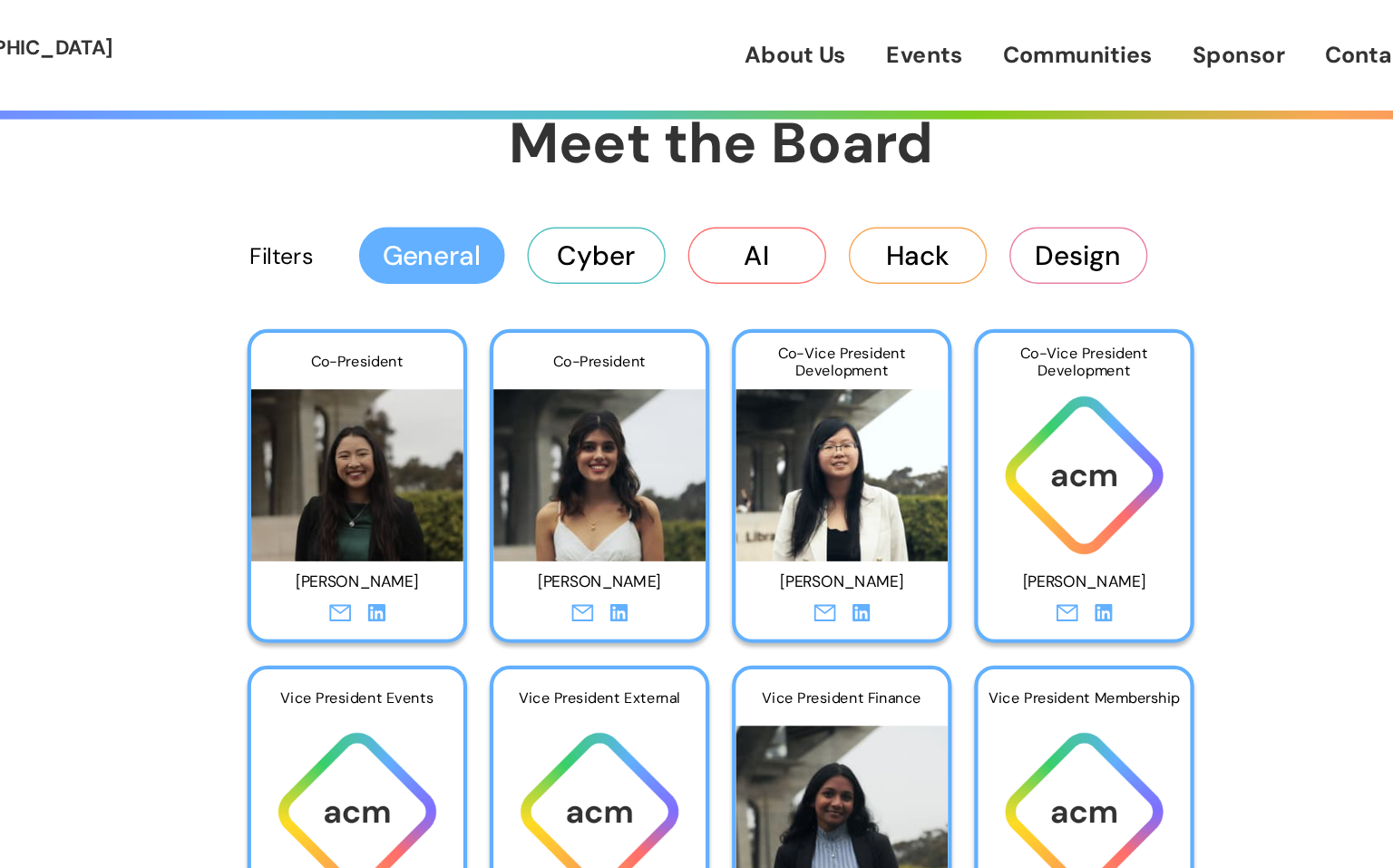
click at [484, 192] on button "General" at bounding box center [487, 184] width 105 height 40
click at [692, 194] on button "AI" at bounding box center [722, 184] width 100 height 40
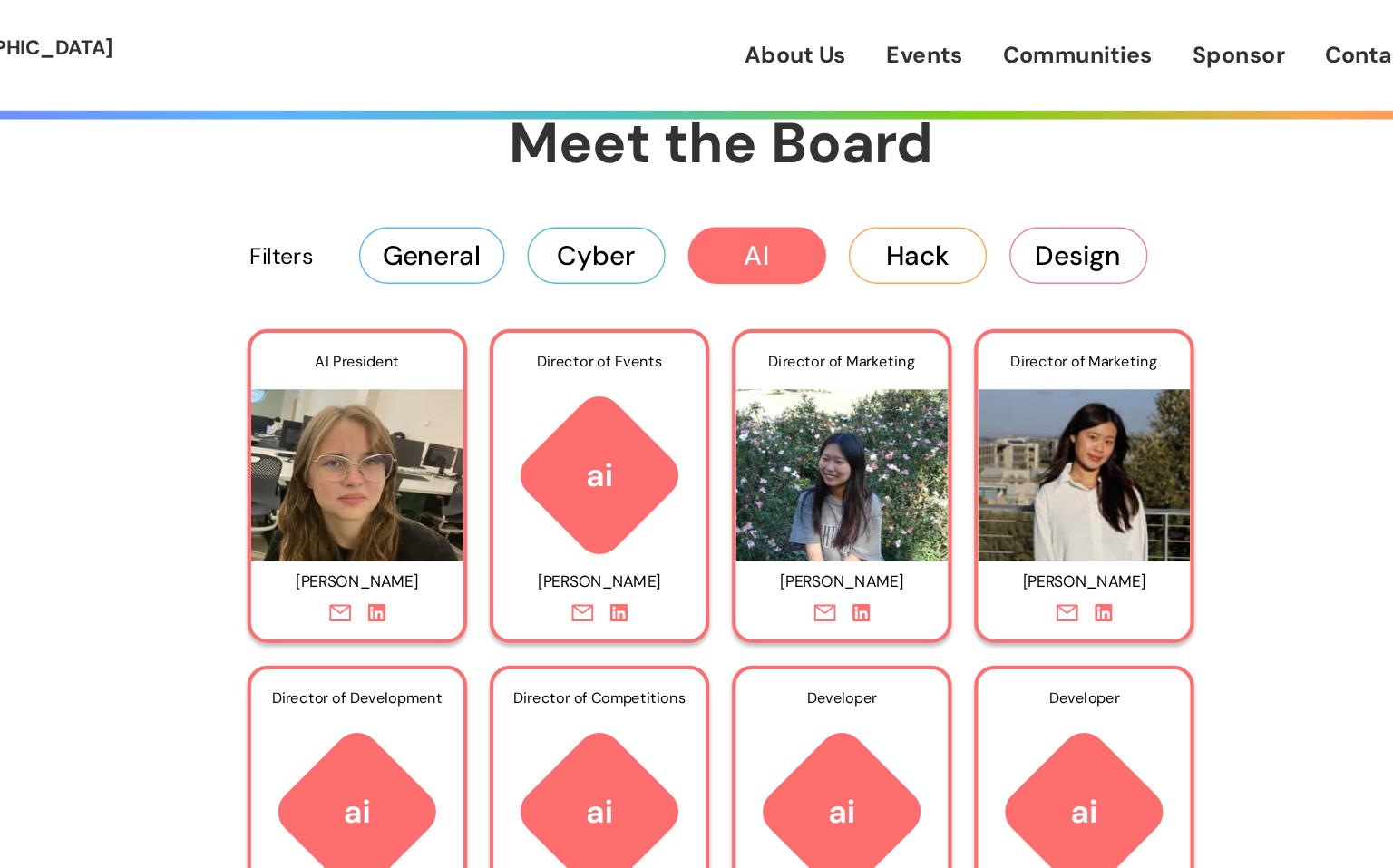
click at [692, 196] on button "AI" at bounding box center [722, 184] width 100 height 40
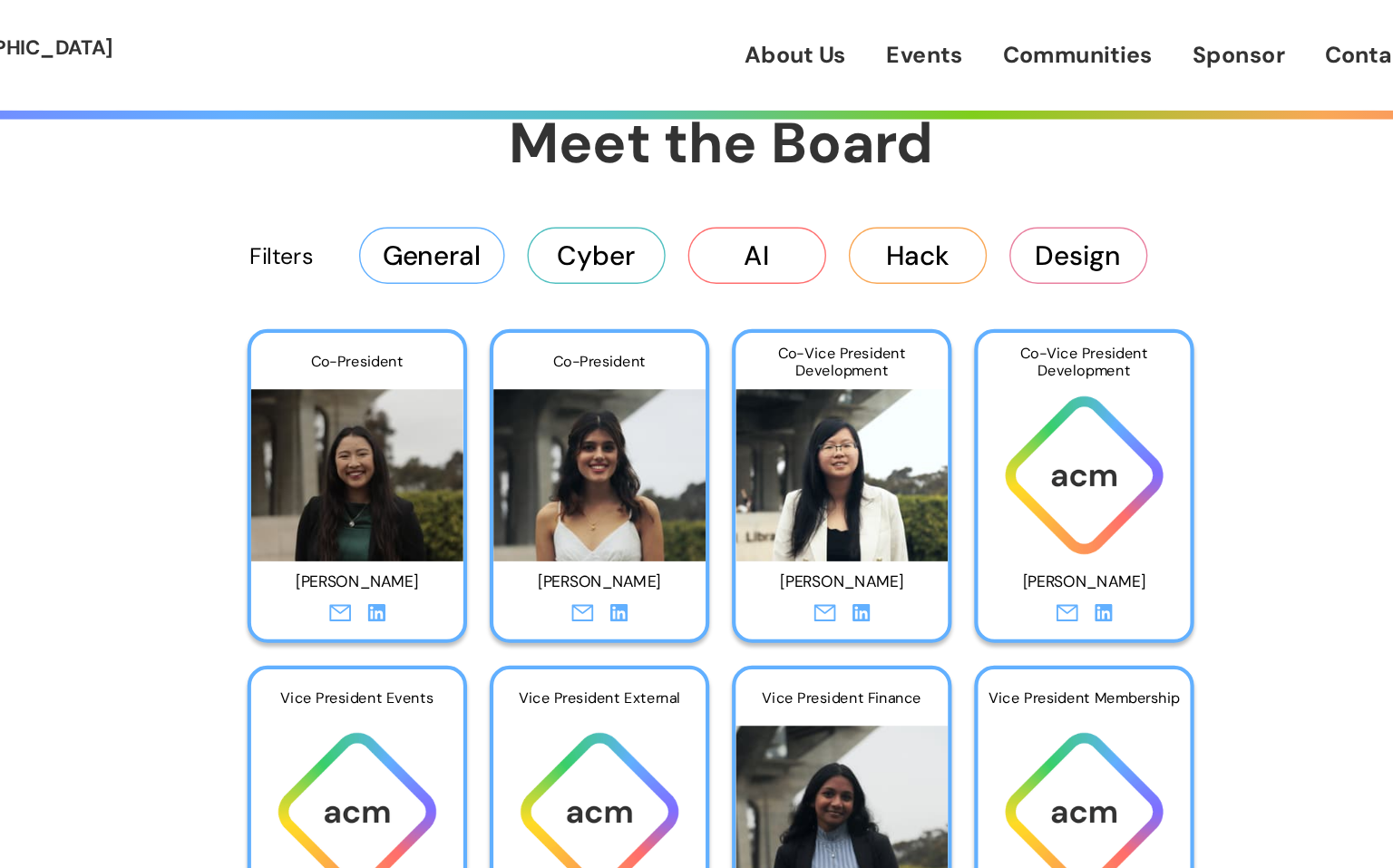
click at [629, 190] on button "Cyber" at bounding box center [606, 184] width 100 height 40
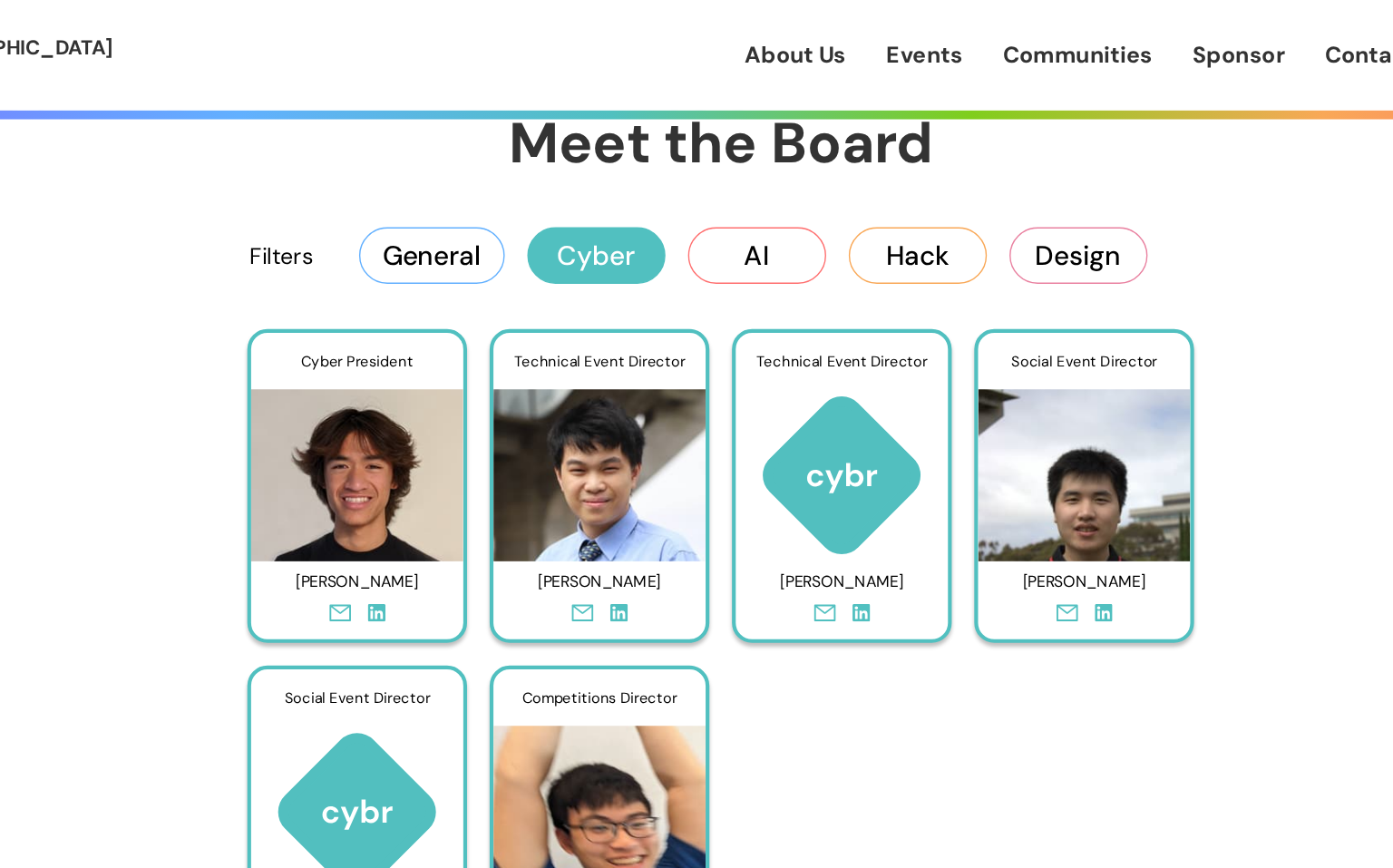
click at [628, 185] on button "Cyber" at bounding box center [606, 184] width 100 height 40
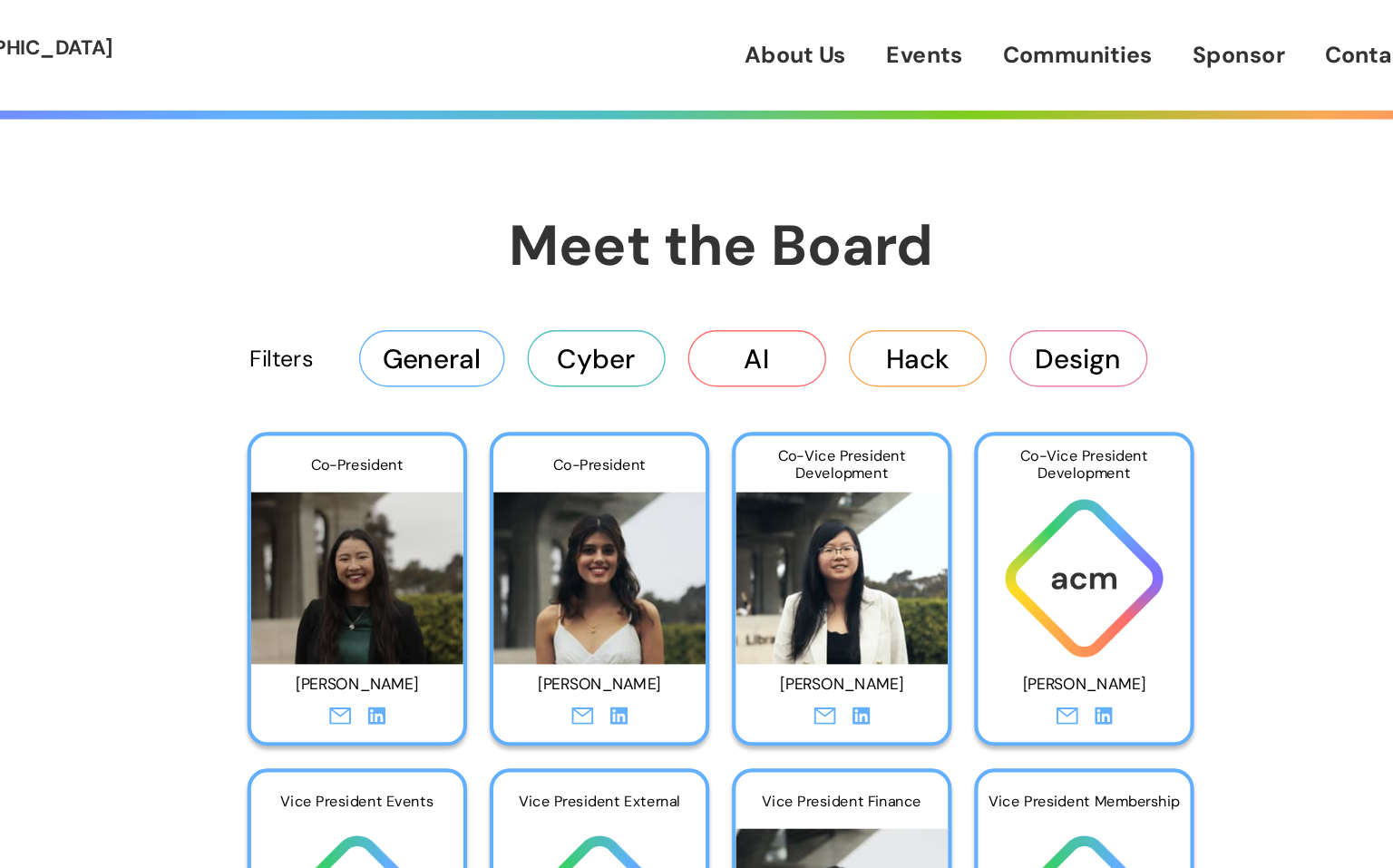
scroll to position [2874, 0]
